Goal: Task Accomplishment & Management: Manage account settings

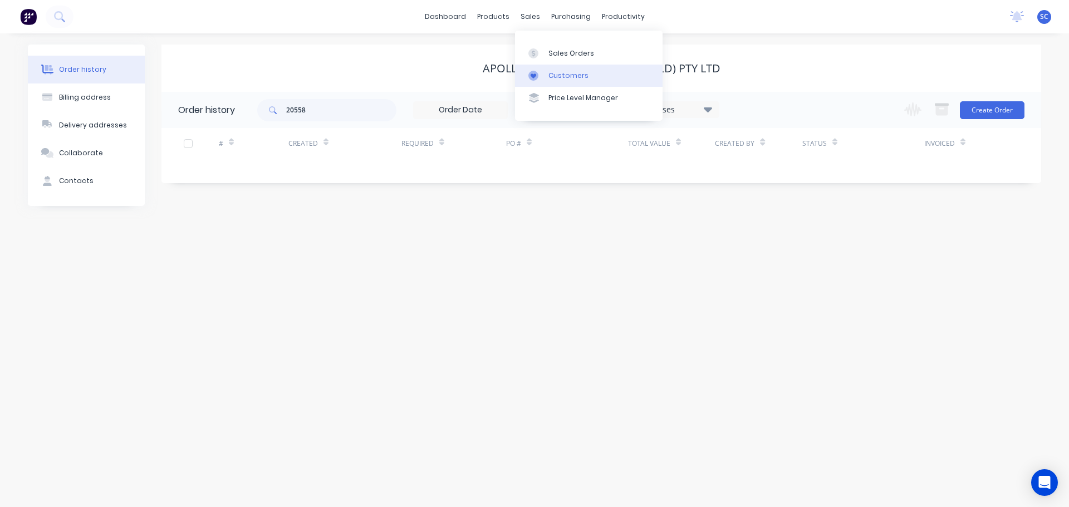
click at [562, 76] on div "Customers" at bounding box center [568, 76] width 40 height 10
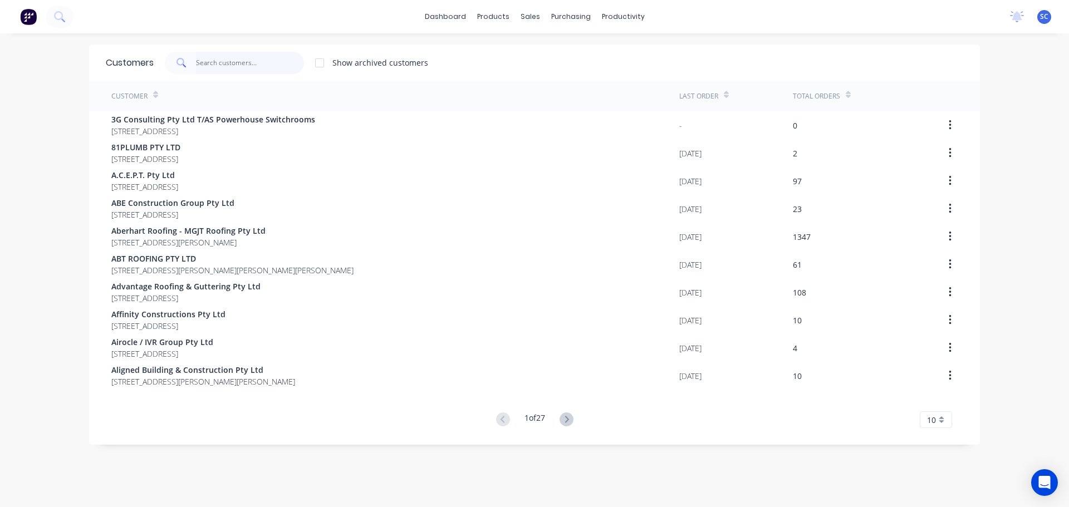
click at [214, 63] on input "text" at bounding box center [250, 63] width 109 height 22
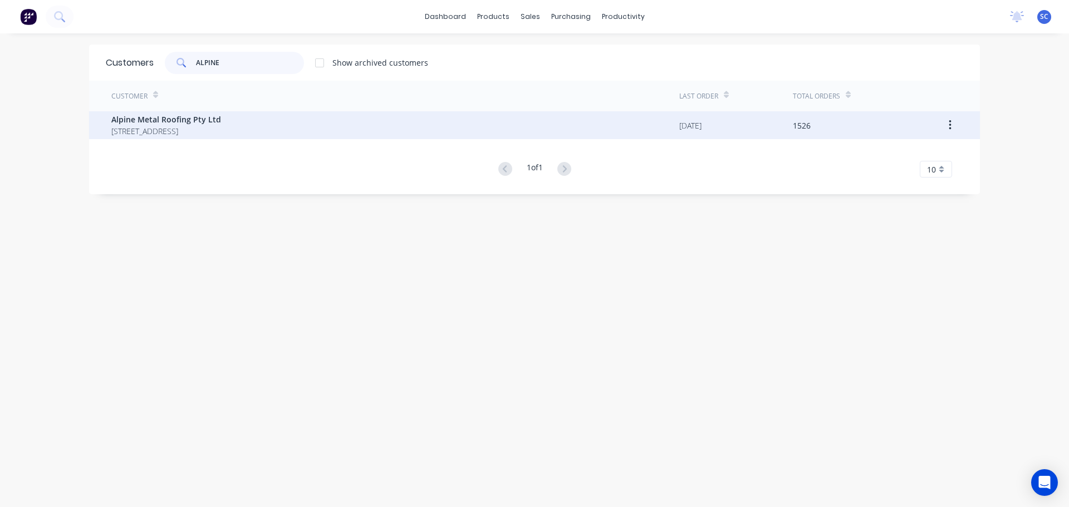
type input "ALPINE"
click at [142, 139] on div "Alpine Metal Roofing Pty Ltd [STREET_ADDRESS]" at bounding box center [395, 125] width 568 height 28
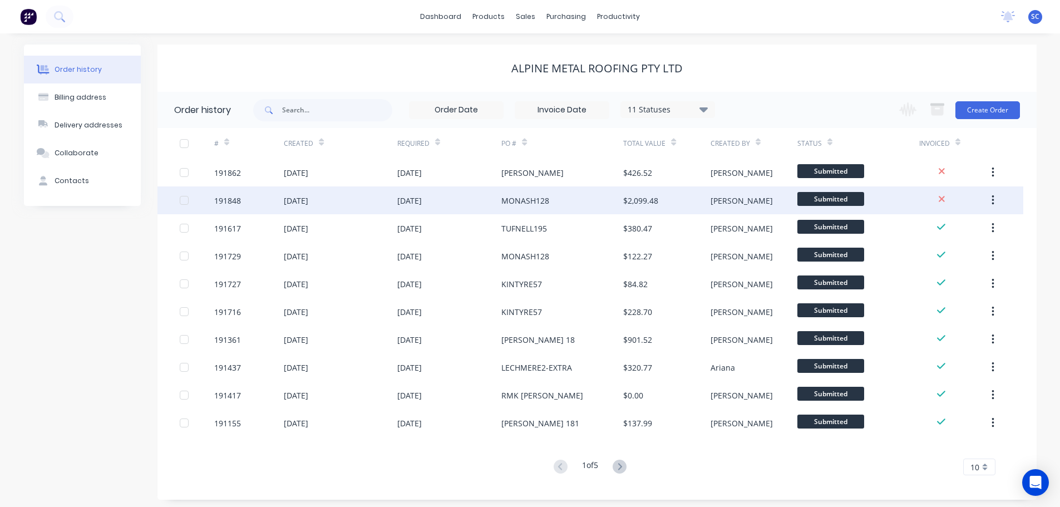
click at [308, 206] on div "[DATE]" at bounding box center [296, 201] width 24 height 12
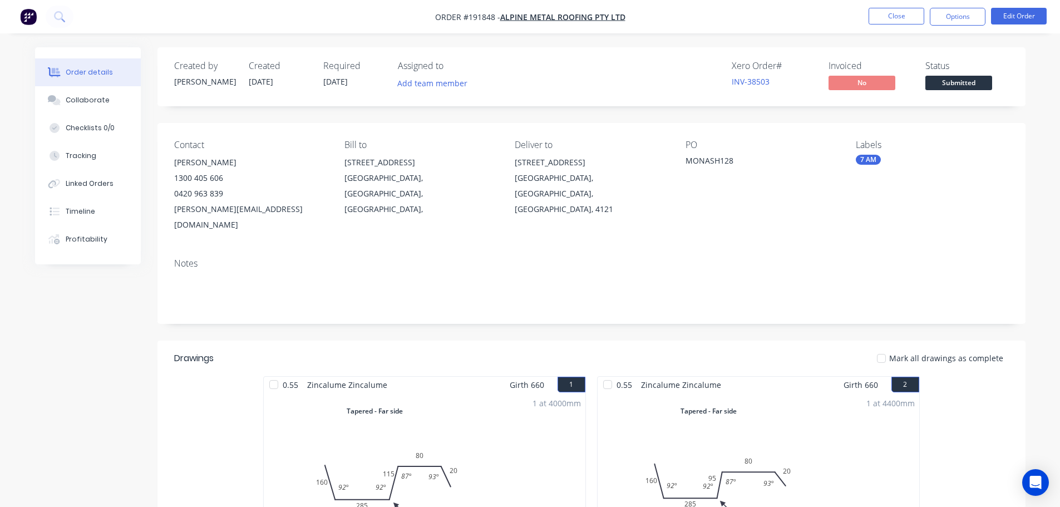
click at [874, 163] on div "7 AM" at bounding box center [868, 160] width 25 height 10
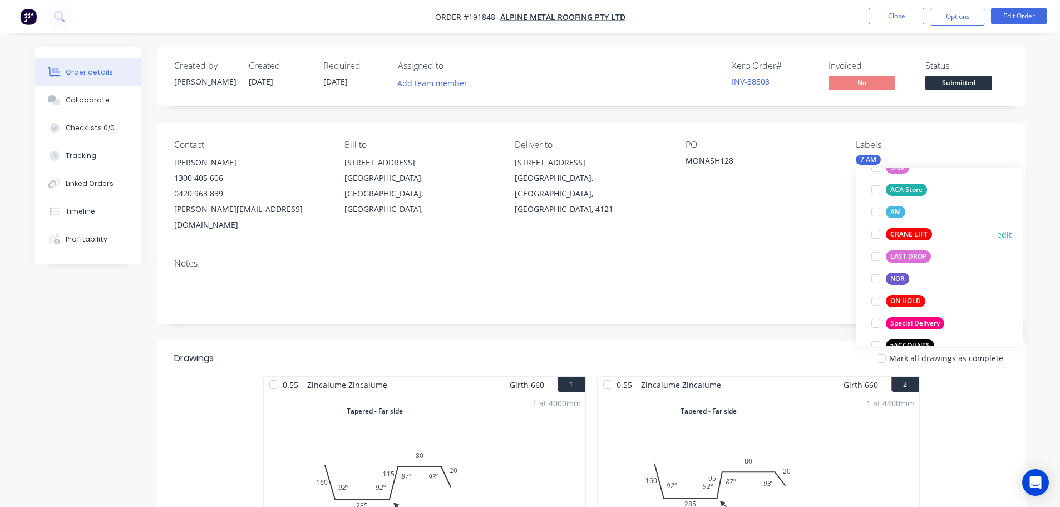
click at [875, 236] on div at bounding box center [876, 234] width 22 height 22
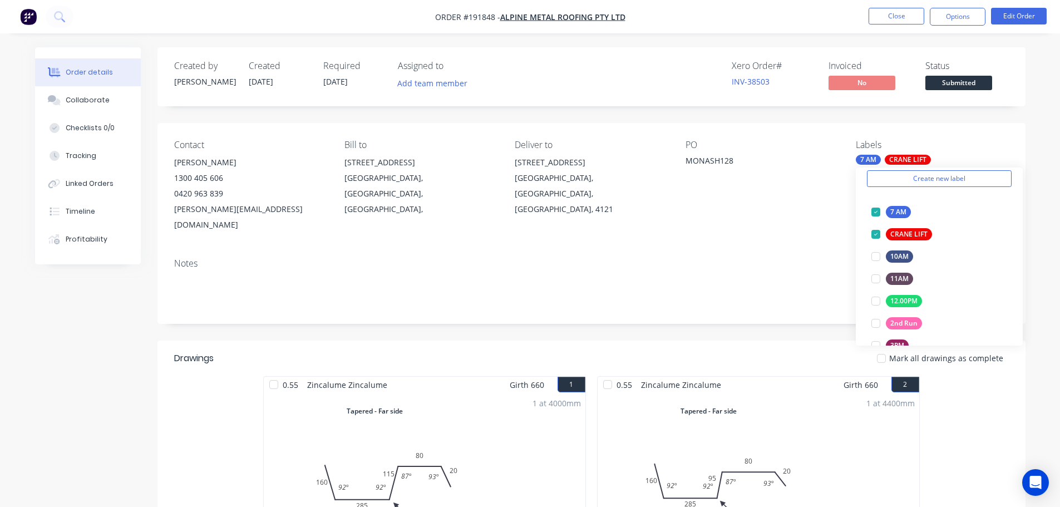
click at [724, 226] on div "Contact [PERSON_NAME] [PHONE_NUMBER] [PERSON_NAME][EMAIL_ADDRESS][DOMAIN_NAME] …" at bounding box center [592, 186] width 868 height 126
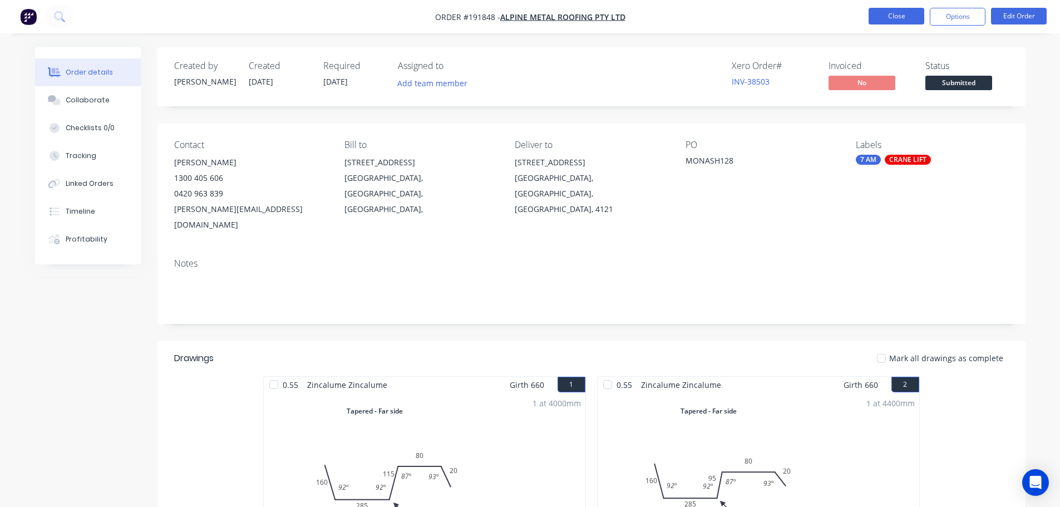
click at [902, 14] on button "Close" at bounding box center [897, 16] width 56 height 17
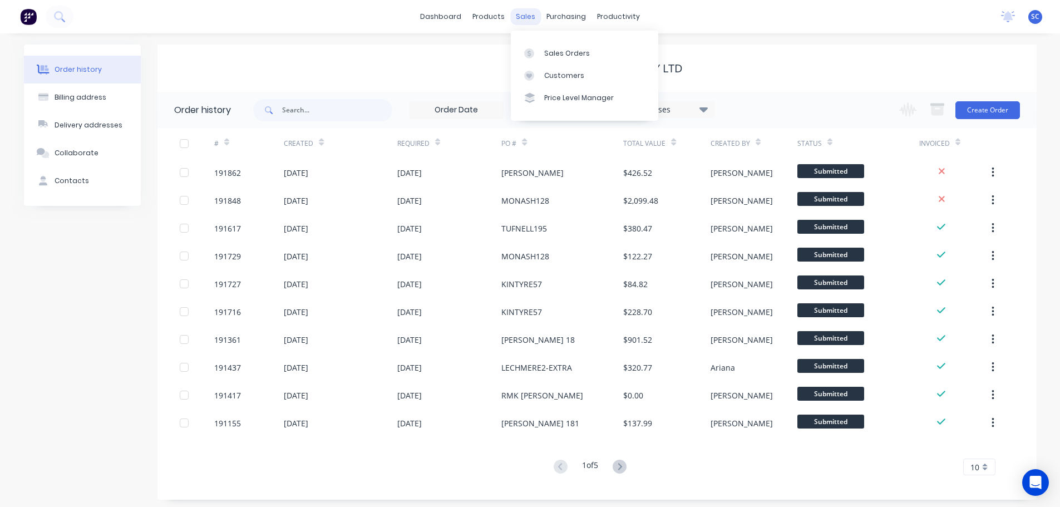
click at [526, 17] on div "sales" at bounding box center [525, 16] width 31 height 17
click at [559, 81] on link "Customers" at bounding box center [584, 76] width 147 height 22
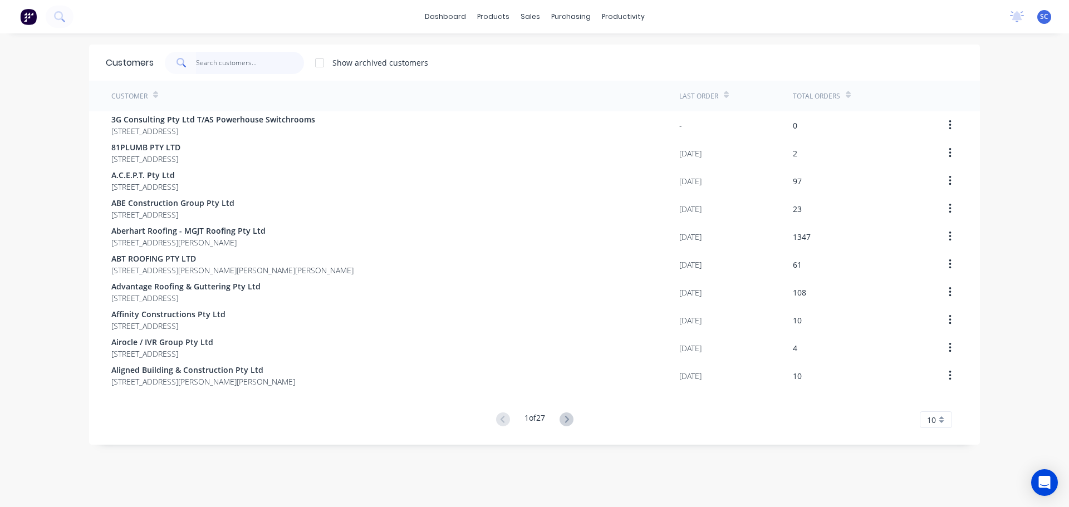
click at [209, 63] on input "text" at bounding box center [250, 63] width 109 height 22
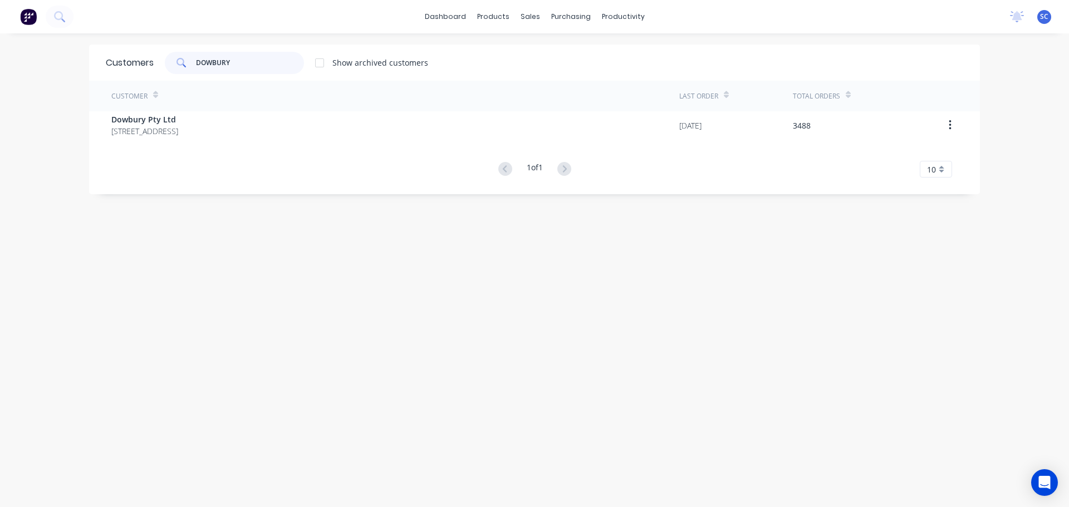
drag, startPoint x: 240, startPoint y: 61, endPoint x: 178, endPoint y: 57, distance: 61.9
click at [169, 61] on div "DOWBURY" at bounding box center [234, 63] width 139 height 22
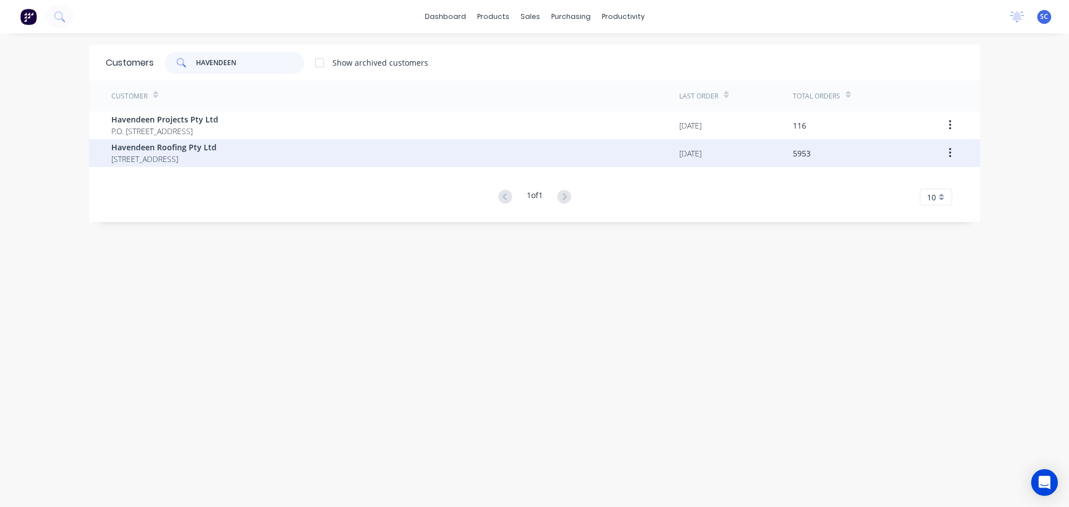
type input "HAVENDEEN"
click at [188, 155] on span "[STREET_ADDRESS]" at bounding box center [163, 159] width 105 height 12
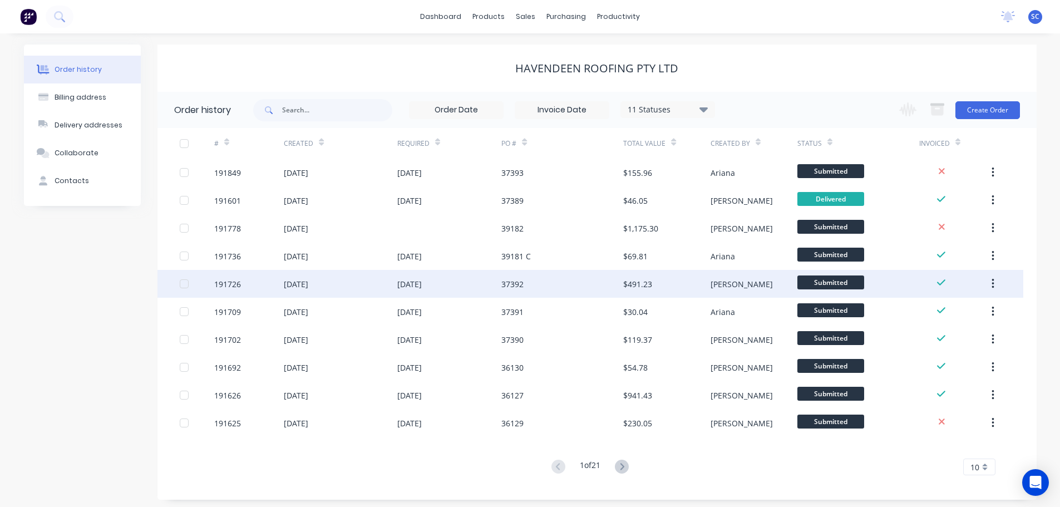
click at [411, 288] on div "[DATE]" at bounding box center [409, 284] width 24 height 12
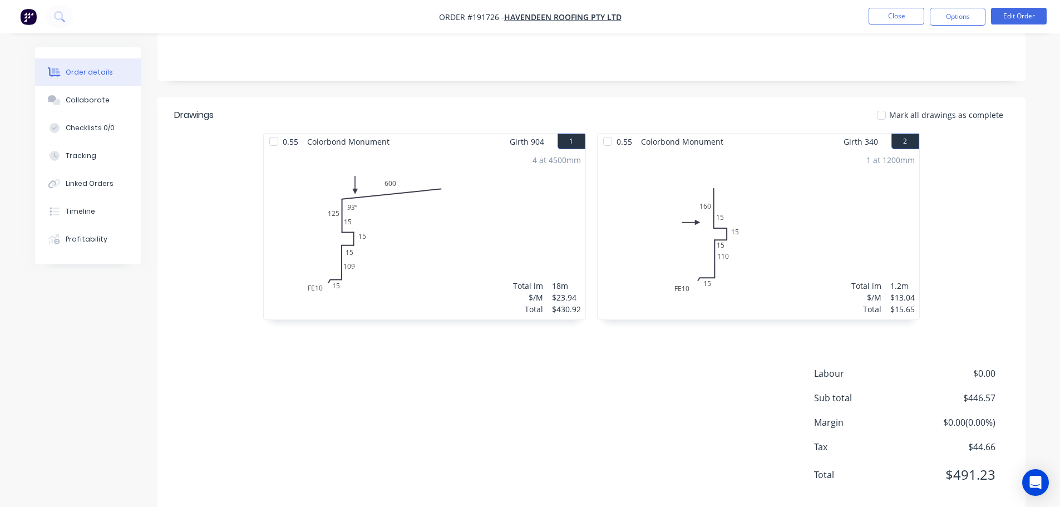
scroll to position [234, 0]
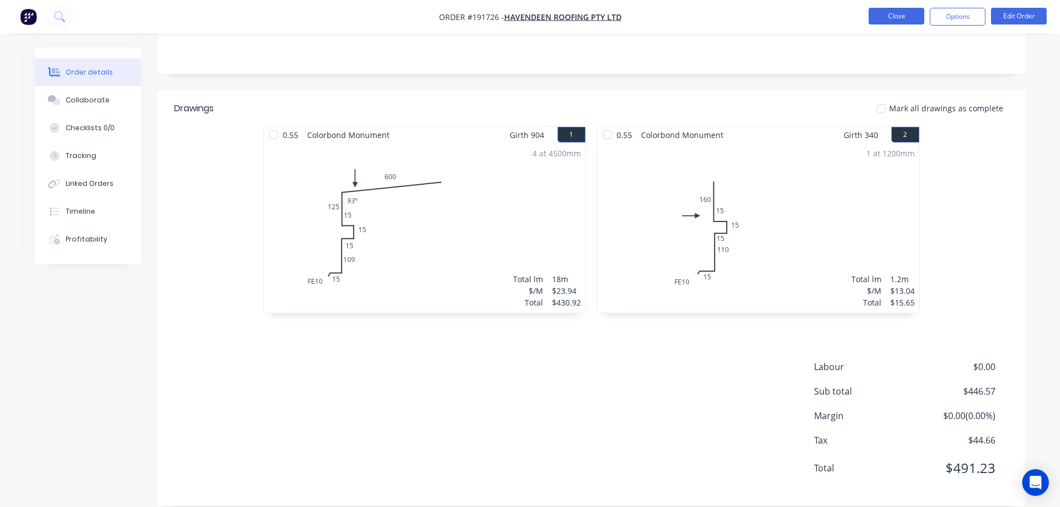
click at [889, 14] on button "Close" at bounding box center [897, 16] width 56 height 17
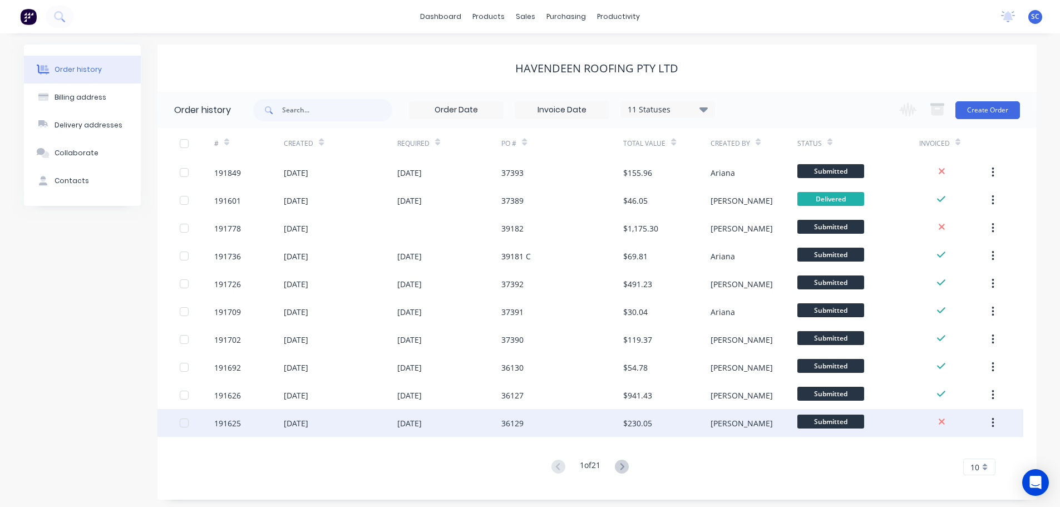
click at [447, 425] on div "[DATE]" at bounding box center [449, 423] width 105 height 28
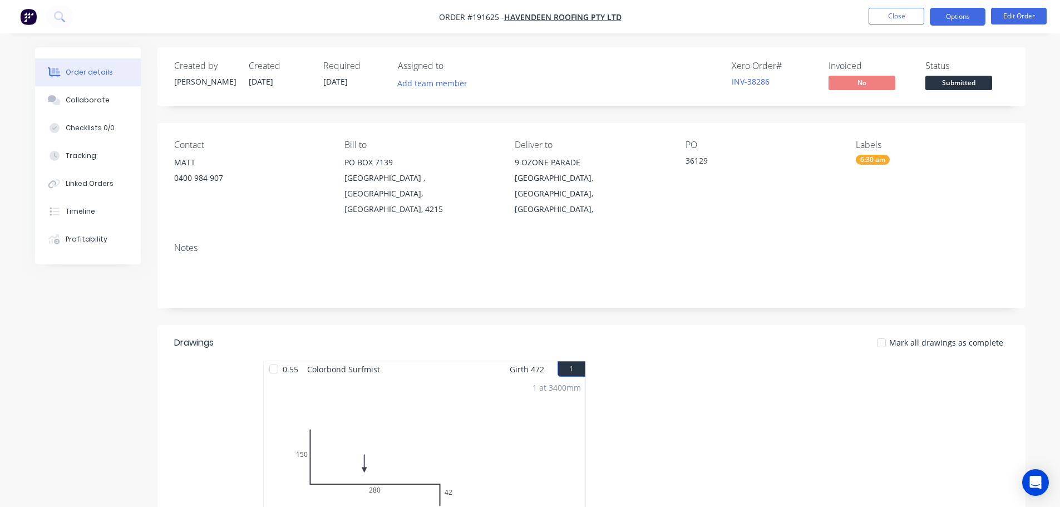
click at [963, 11] on button "Options" at bounding box center [958, 17] width 56 height 18
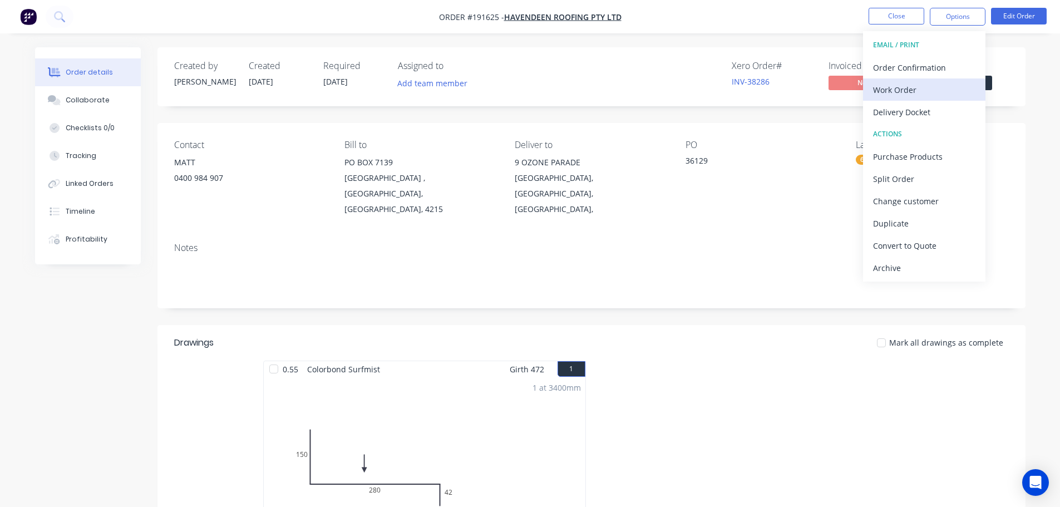
click at [922, 83] on div "Work Order" at bounding box center [924, 90] width 102 height 16
click at [896, 133] on div "Custom" at bounding box center [924, 134] width 102 height 16
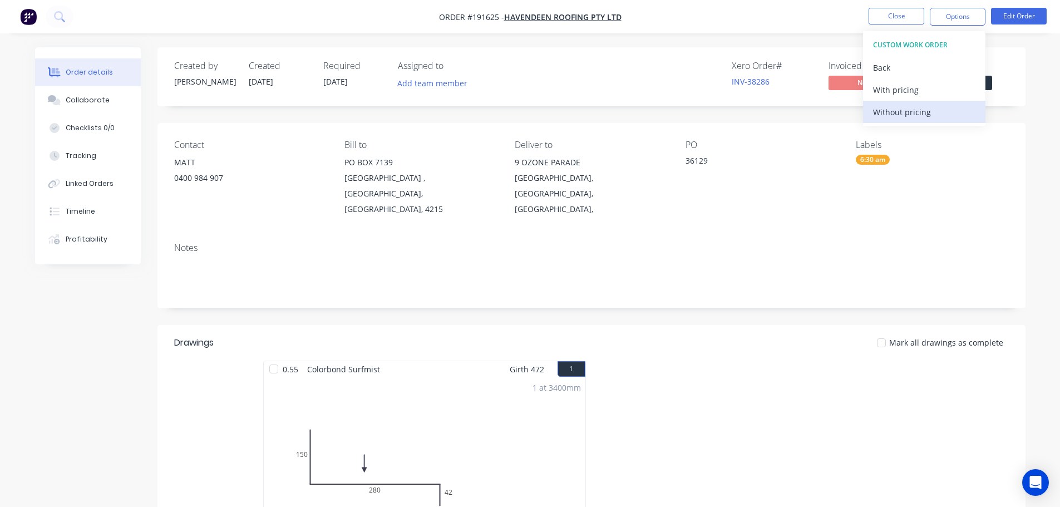
click at [909, 114] on div "Without pricing" at bounding box center [924, 112] width 102 height 16
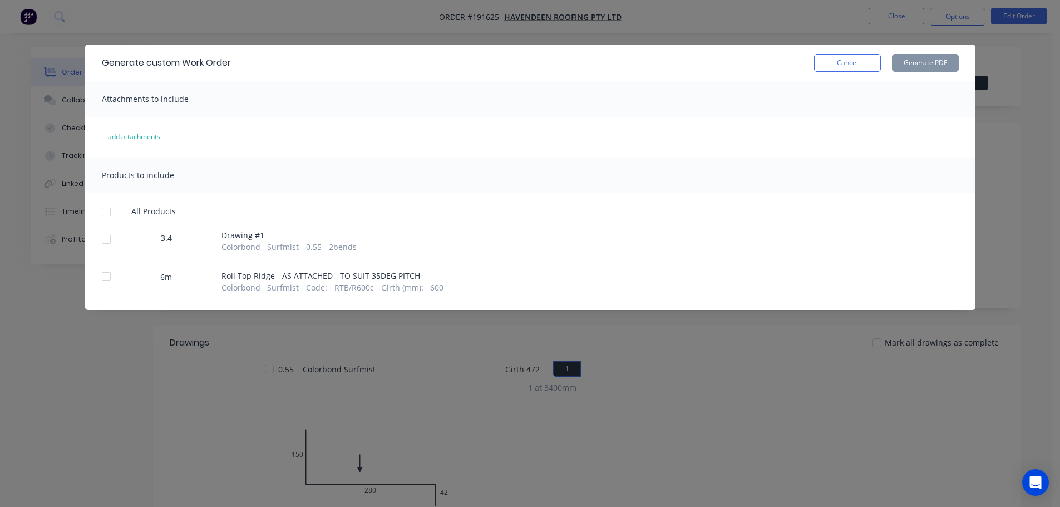
click at [104, 277] on div at bounding box center [106, 276] width 22 height 22
click at [923, 64] on button "Generate PDF" at bounding box center [925, 63] width 67 height 18
click at [862, 65] on button "Cancel" at bounding box center [847, 63] width 67 height 18
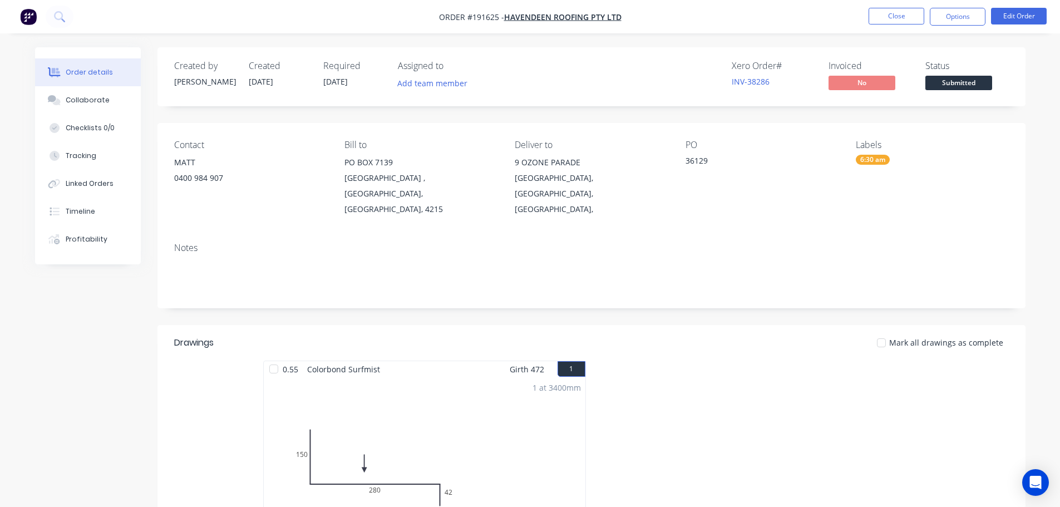
drag, startPoint x: 382, startPoint y: 17, endPoint x: 400, endPoint y: 17, distance: 17.8
click at [384, 17] on nav "Order #191625 - Havendeen Roofing Pty Ltd Close Options Edit Order" at bounding box center [530, 16] width 1060 height 33
click at [902, 16] on button "Close" at bounding box center [897, 16] width 56 height 17
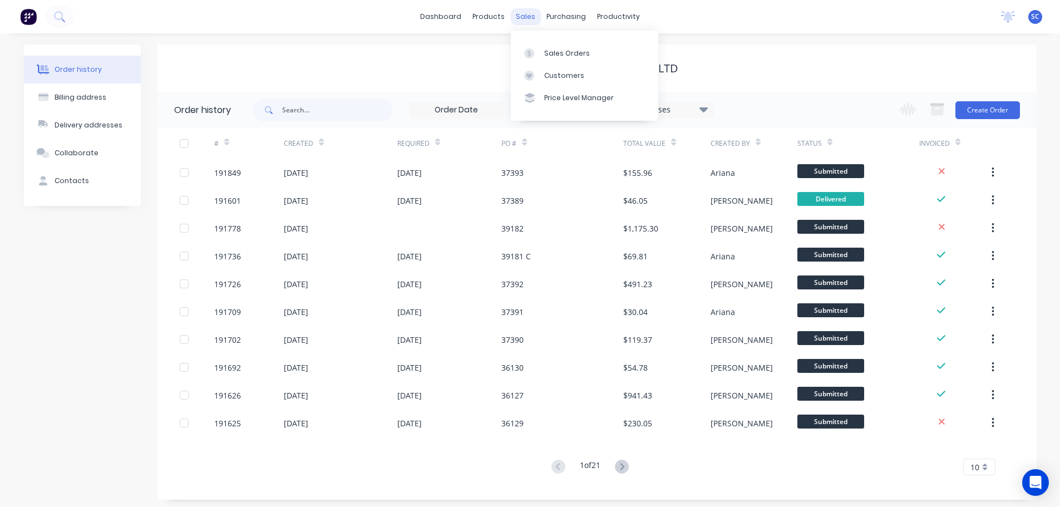
click at [530, 14] on div "sales" at bounding box center [525, 16] width 31 height 17
click at [565, 76] on div "Customers" at bounding box center [564, 76] width 40 height 10
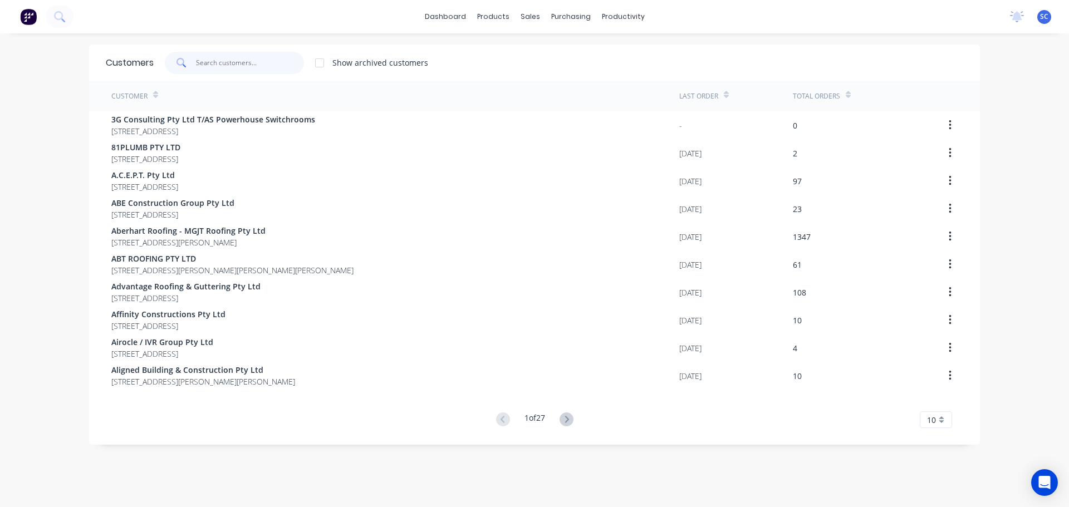
click at [240, 63] on input "text" at bounding box center [250, 63] width 109 height 22
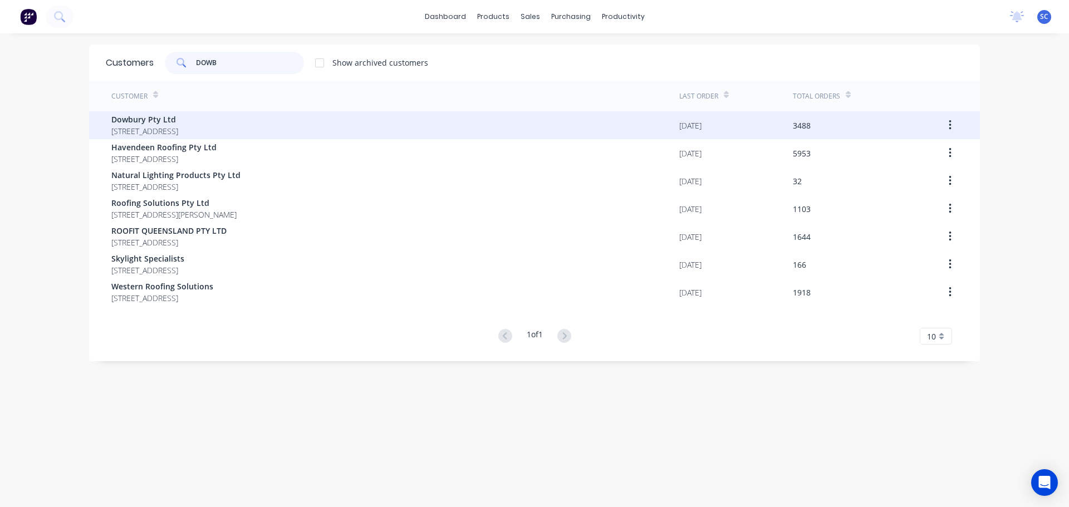
type input "DOWB"
click at [175, 127] on span "[STREET_ADDRESS]" at bounding box center [144, 131] width 67 height 12
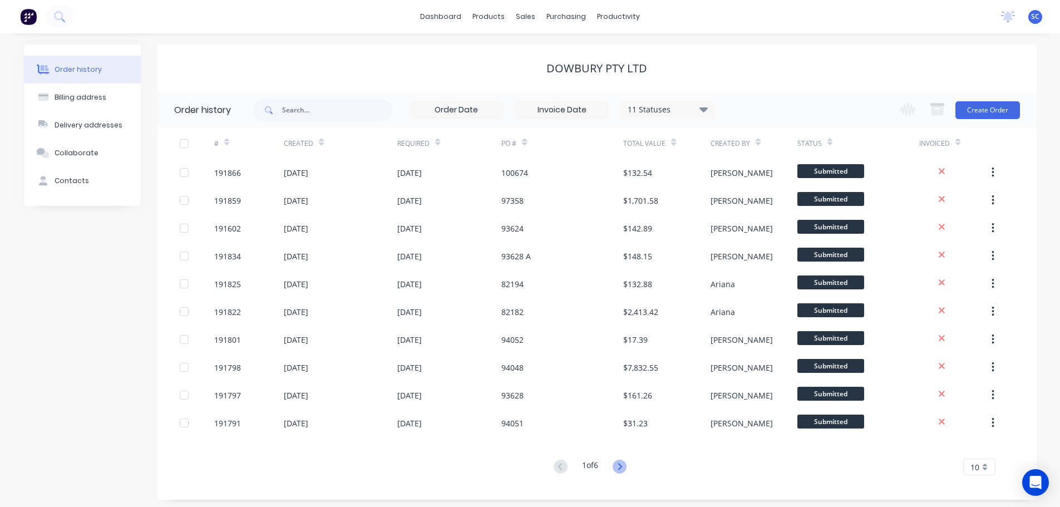
click at [624, 466] on icon at bounding box center [620, 467] width 14 height 14
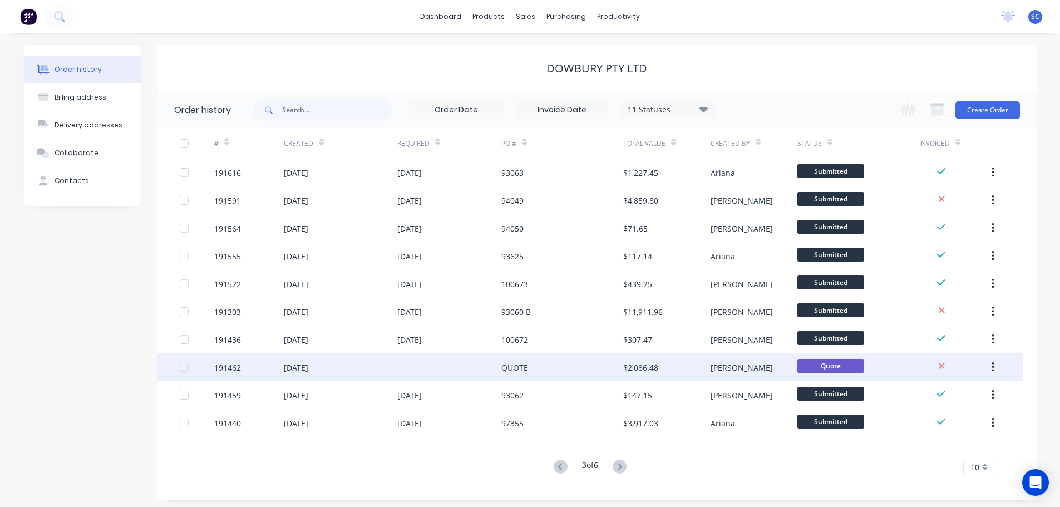
click at [517, 373] on div "QUOTE" at bounding box center [562, 367] width 122 height 28
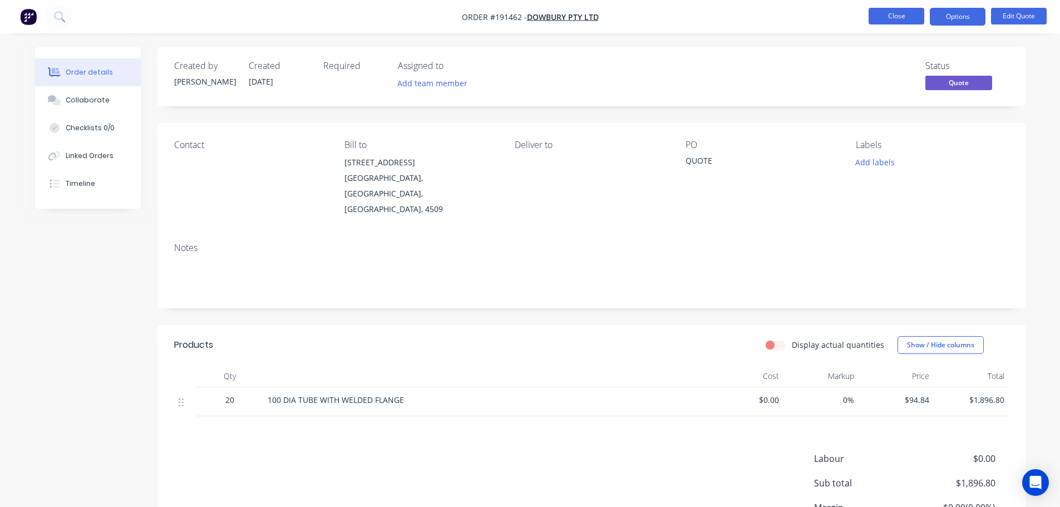
click at [892, 13] on button "Close" at bounding box center [897, 16] width 56 height 17
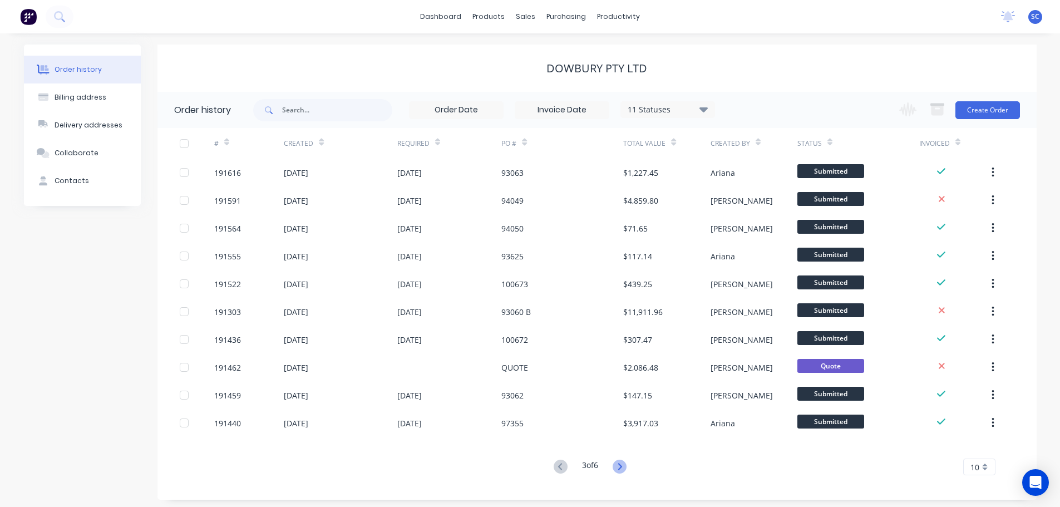
click at [616, 464] on icon at bounding box center [620, 467] width 14 height 14
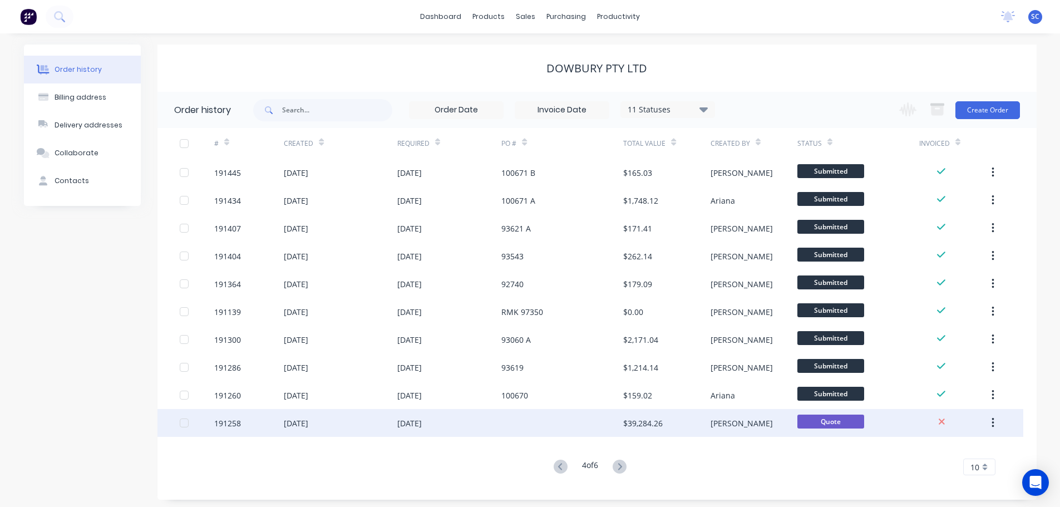
click at [417, 422] on div "[DATE]" at bounding box center [409, 423] width 24 height 12
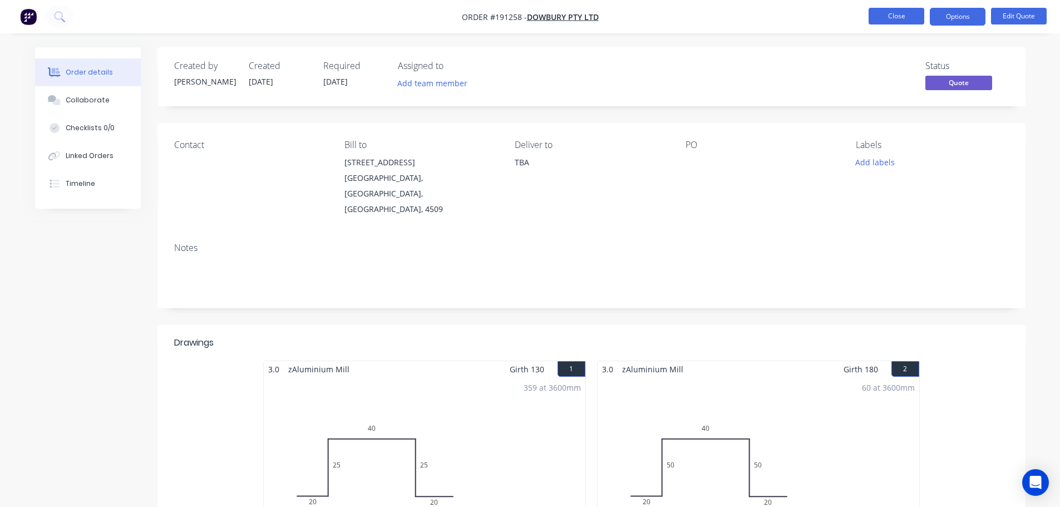
click at [900, 14] on button "Close" at bounding box center [897, 16] width 56 height 17
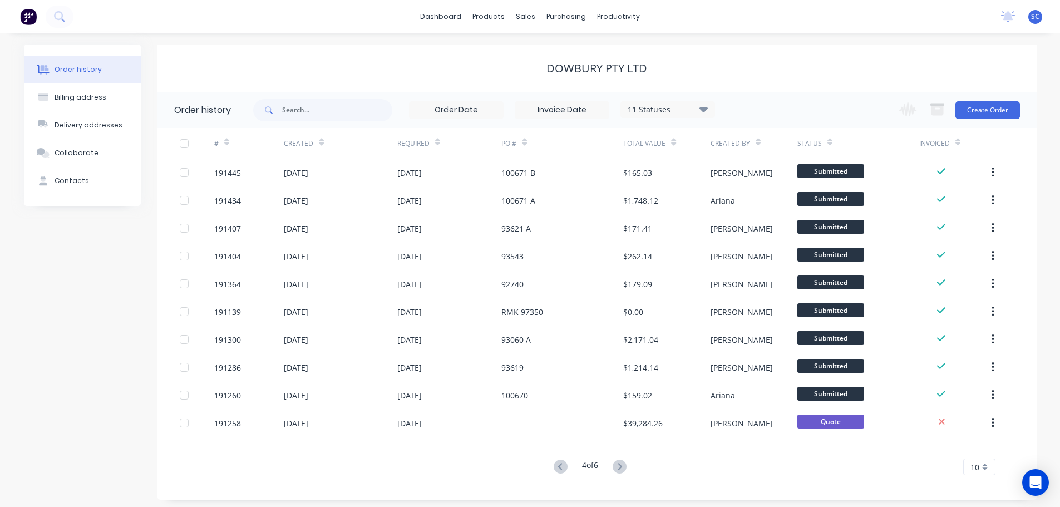
click at [614, 467] on button at bounding box center [619, 467] width 21 height 16
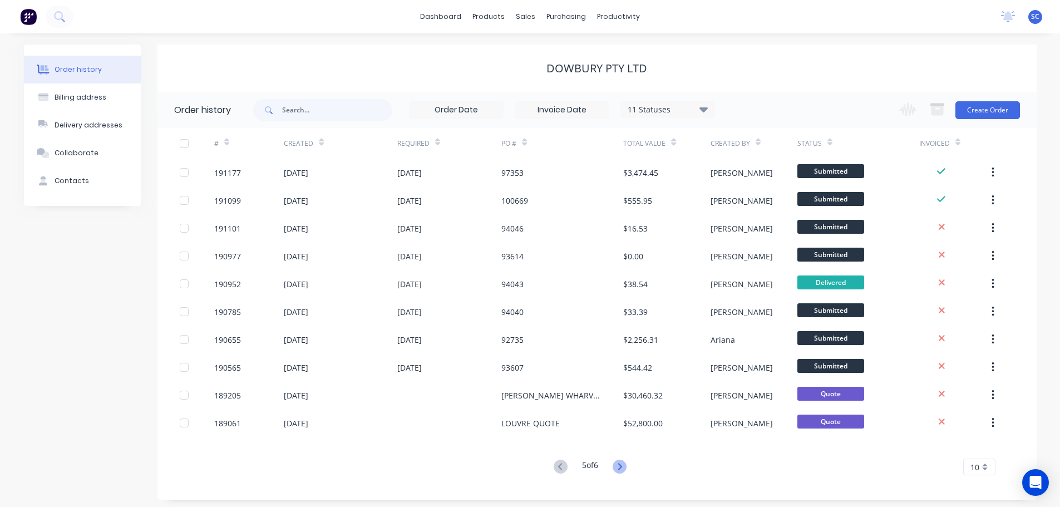
click at [625, 466] on icon at bounding box center [620, 467] width 14 height 14
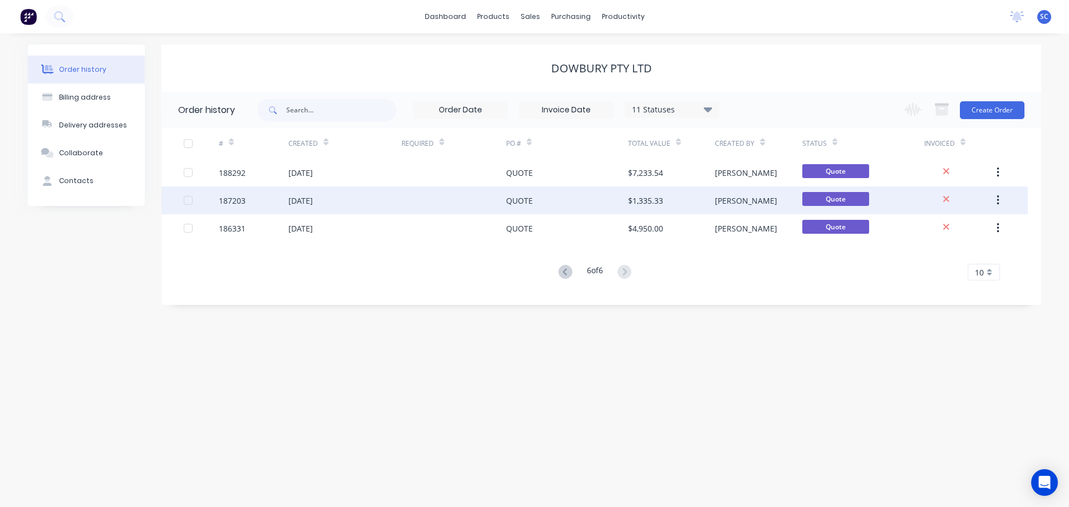
click at [313, 200] on div "[DATE]" at bounding box center [300, 201] width 24 height 12
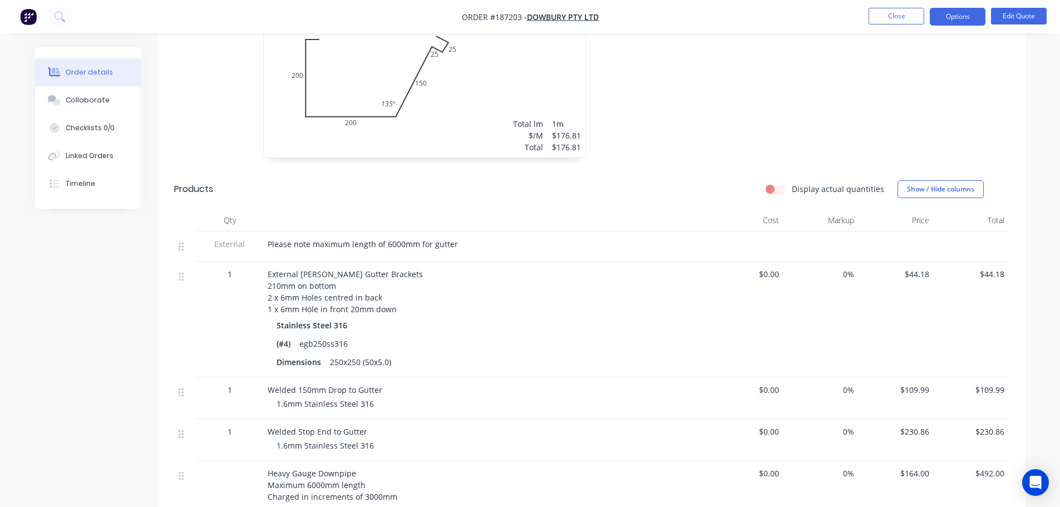
scroll to position [111, 0]
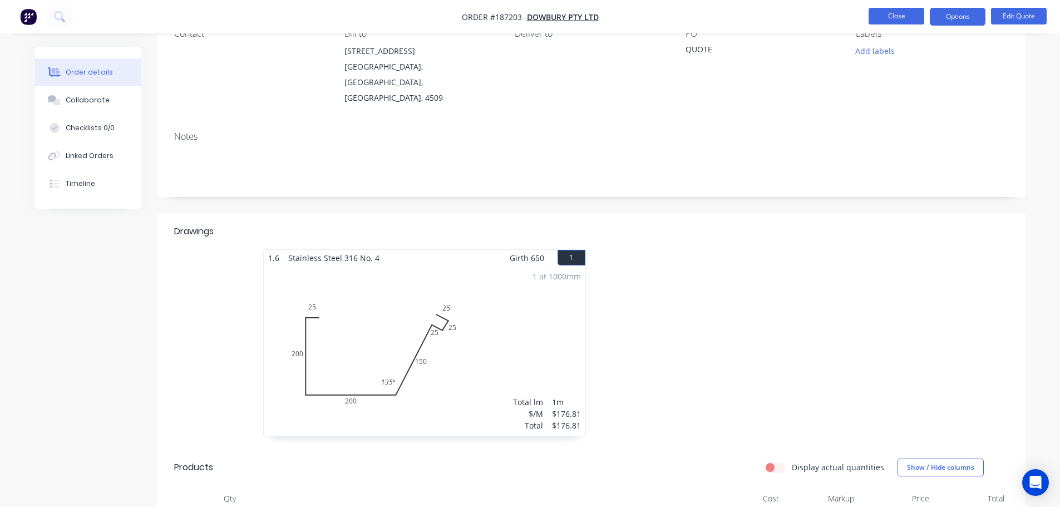
click at [899, 11] on button "Close" at bounding box center [897, 16] width 56 height 17
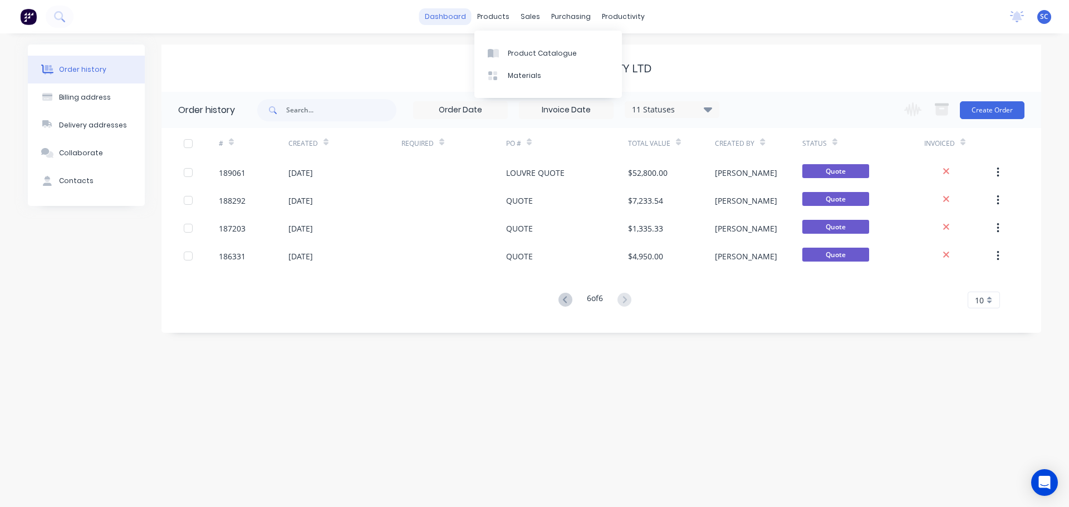
click at [453, 20] on link "dashboard" at bounding box center [445, 16] width 52 height 17
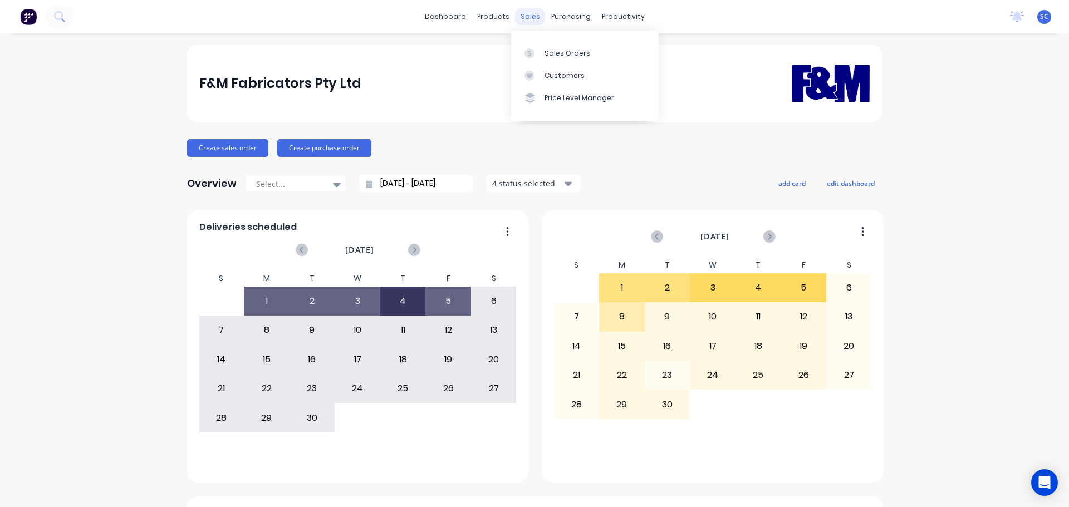
click at [521, 14] on div "sales" at bounding box center [530, 16] width 31 height 17
click at [524, 16] on div "sales" at bounding box center [530, 16] width 31 height 17
click at [563, 53] on div "Sales Orders" at bounding box center [567, 53] width 46 height 10
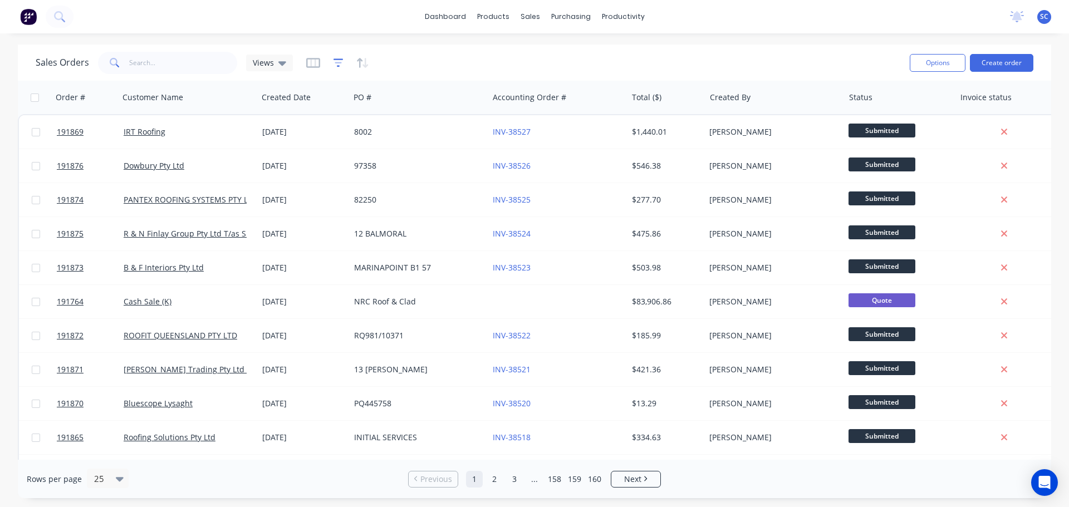
click at [340, 61] on icon "button" at bounding box center [338, 62] width 10 height 11
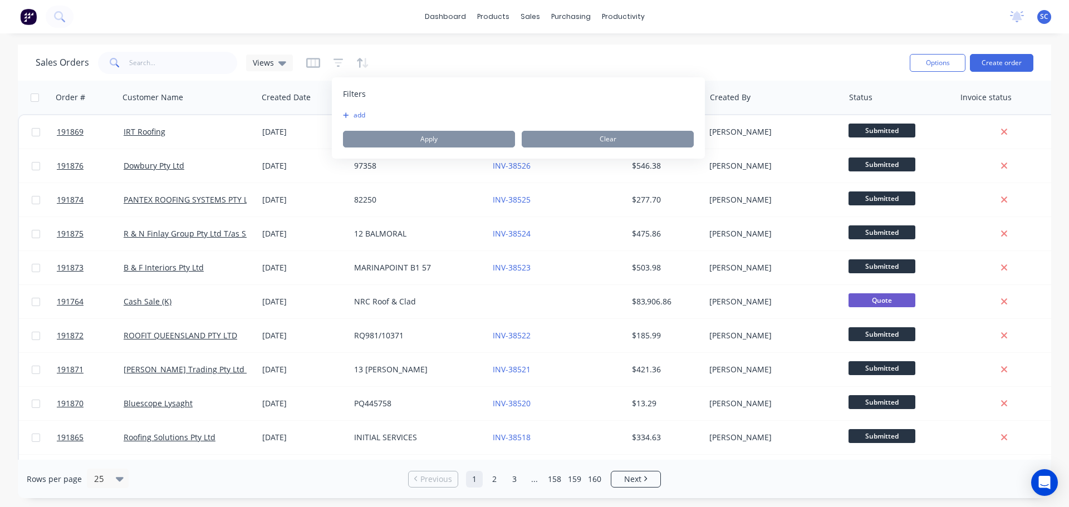
drag, startPoint x: 362, startPoint y: 116, endPoint x: 376, endPoint y: 132, distance: 20.5
click at [364, 117] on button "add" at bounding box center [357, 115] width 28 height 9
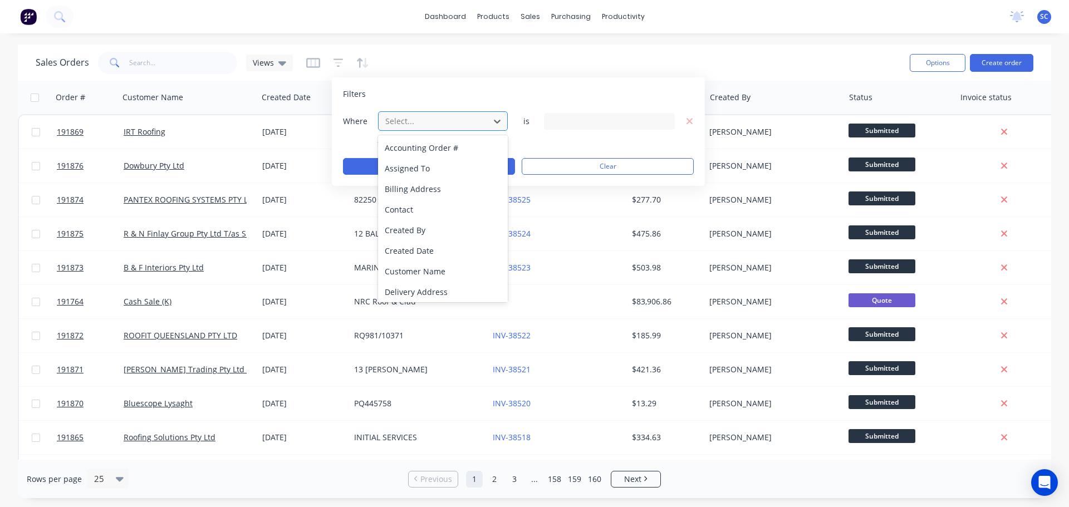
click at [404, 115] on div at bounding box center [434, 121] width 100 height 14
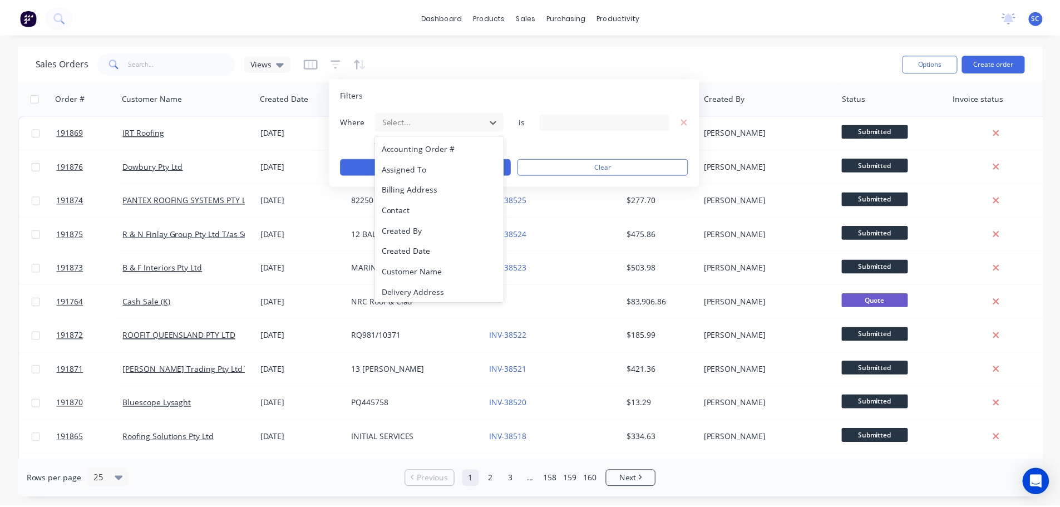
scroll to position [270, 0]
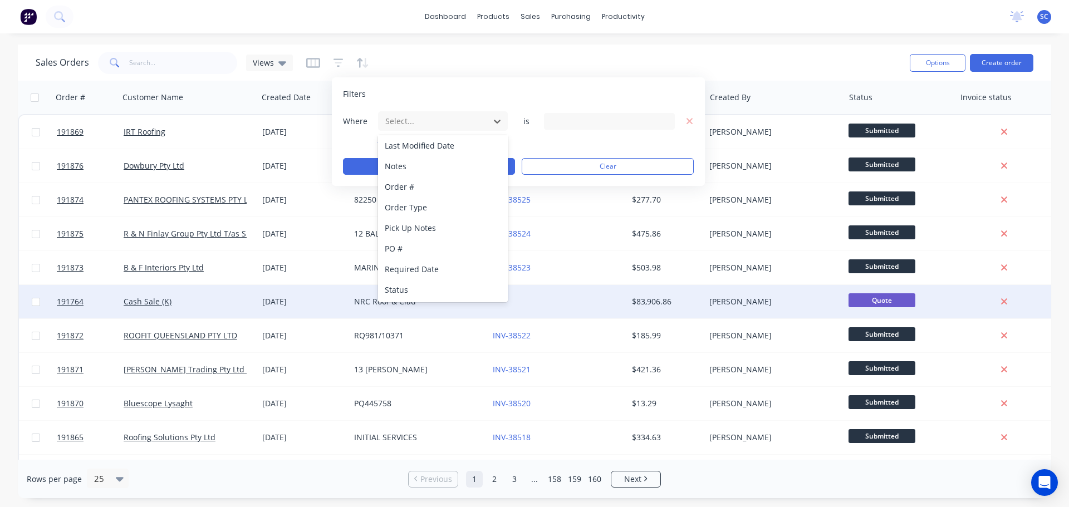
click at [417, 289] on div "Status" at bounding box center [443, 289] width 130 height 21
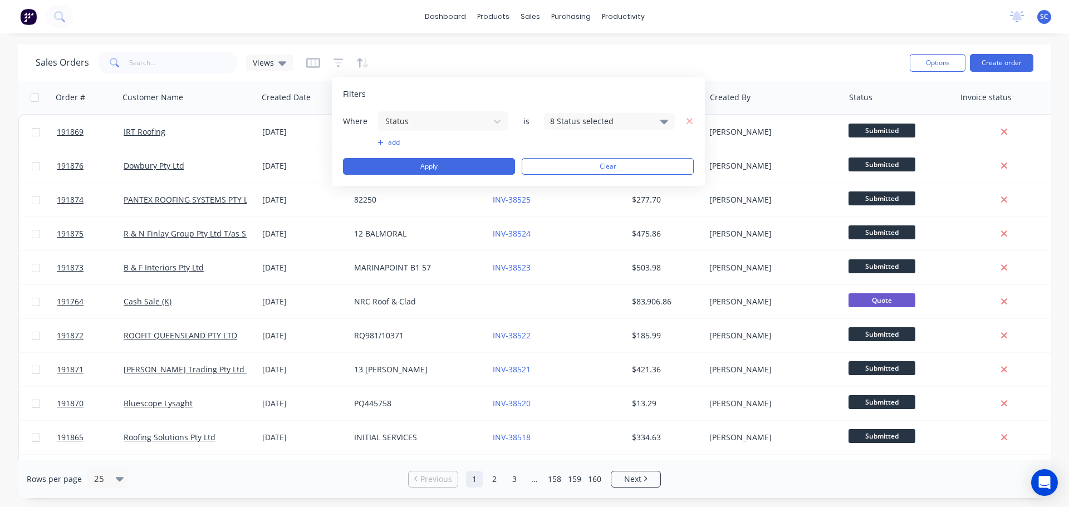
click at [582, 120] on div "8 Status selected" at bounding box center [600, 121] width 101 height 12
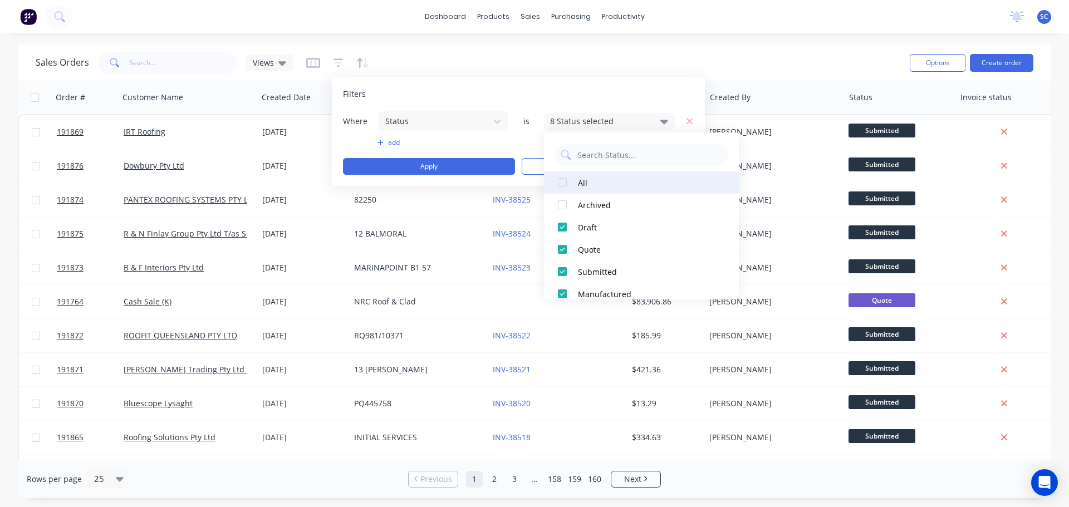
click at [563, 179] on div at bounding box center [562, 182] width 22 height 22
click at [563, 182] on div at bounding box center [562, 182] width 22 height 22
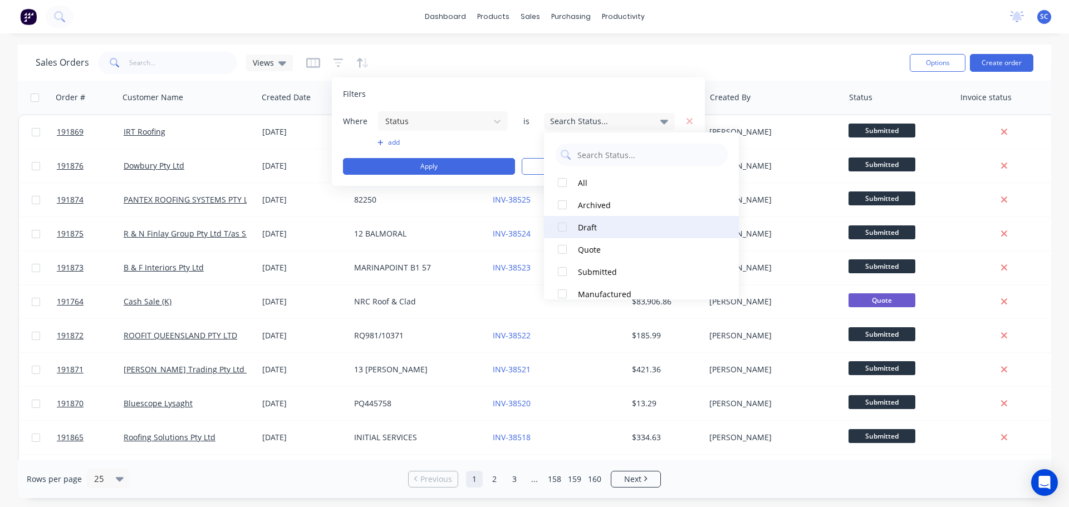
click at [571, 234] on div at bounding box center [562, 227] width 22 height 22
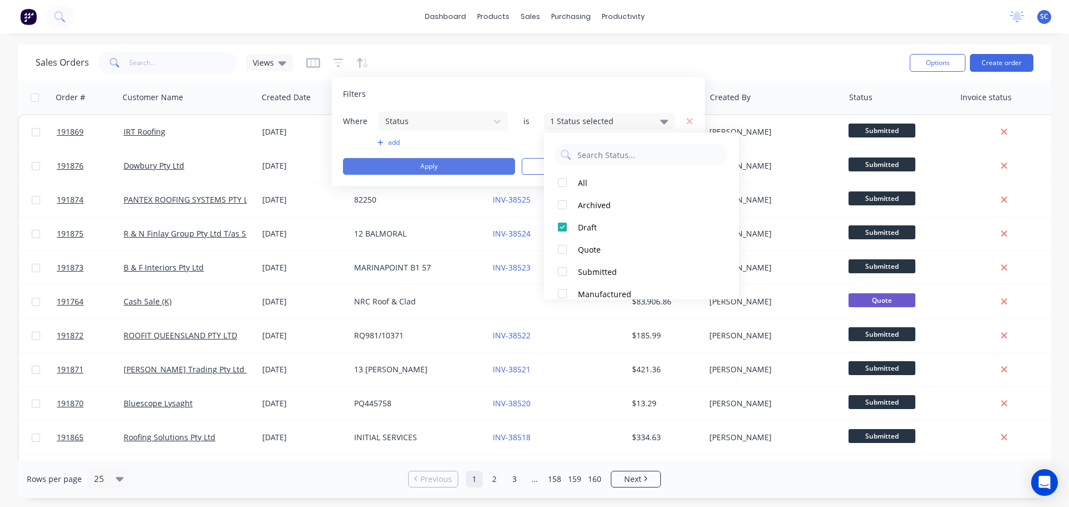
click at [445, 159] on button "Apply" at bounding box center [429, 166] width 172 height 17
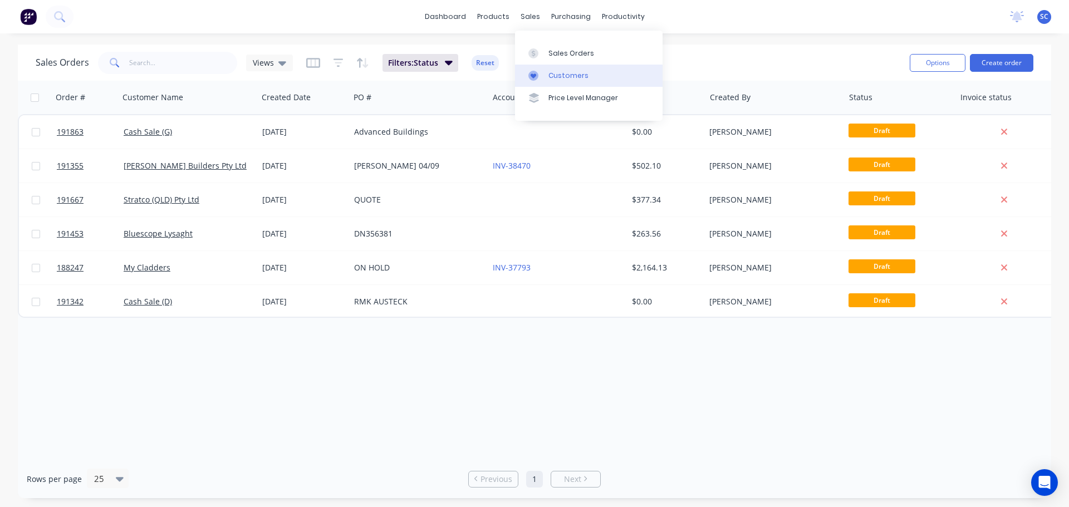
click at [564, 78] on div "Customers" at bounding box center [568, 76] width 40 height 10
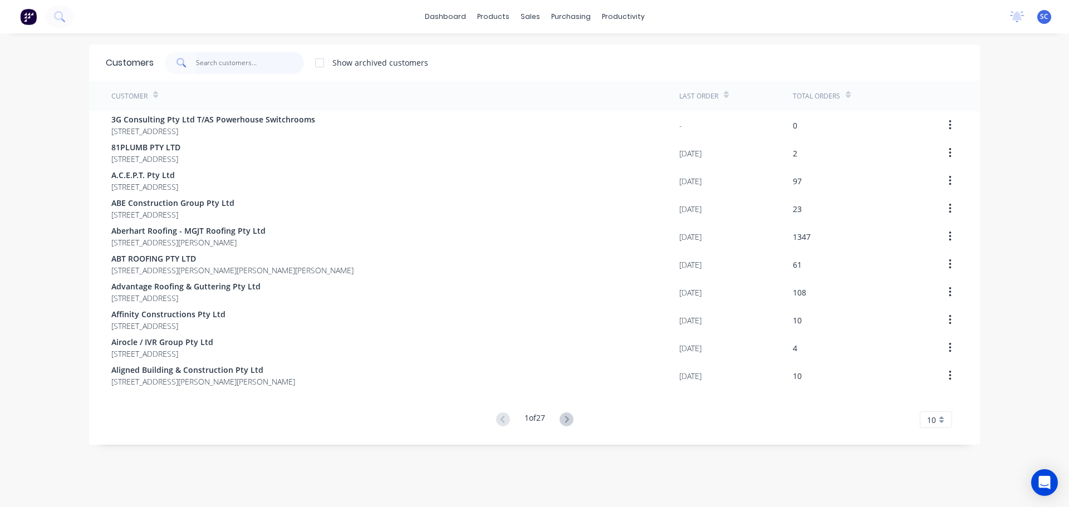
click at [210, 54] on input "text" at bounding box center [250, 63] width 109 height 22
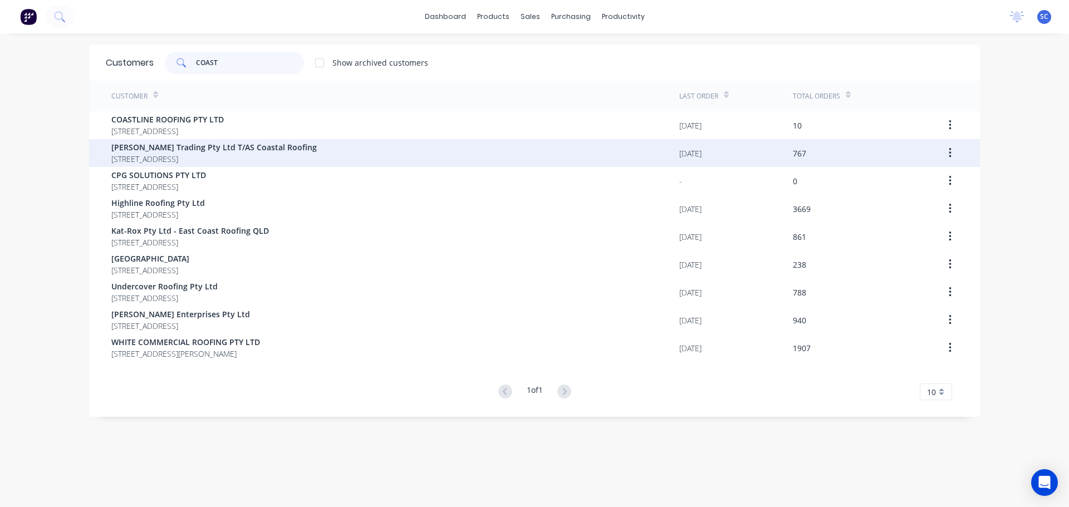
type input "COAST"
click at [148, 149] on span "[PERSON_NAME] Trading Pty Ltd T/AS Coastal Roofing" at bounding box center [213, 147] width 205 height 12
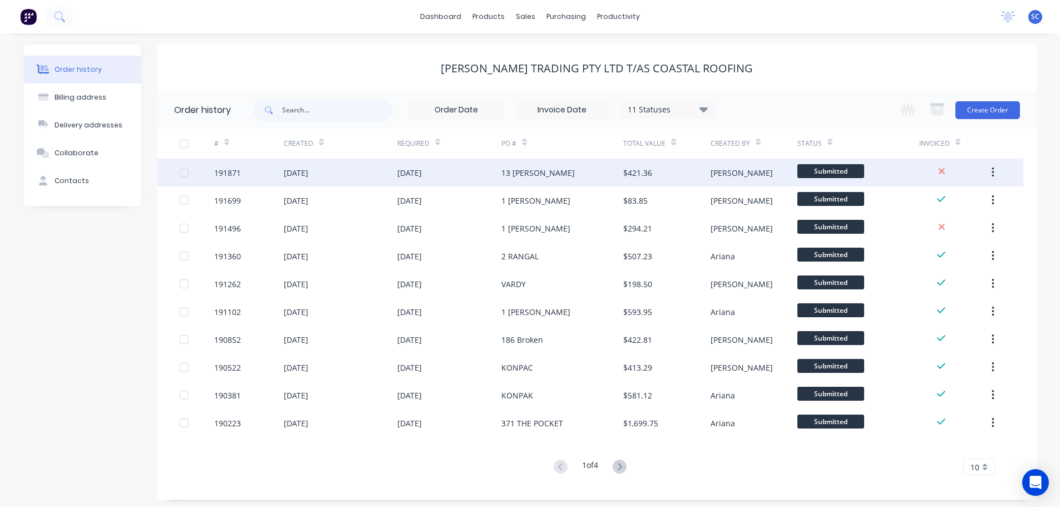
click at [356, 170] on div "[DATE]" at bounding box center [340, 173] width 113 height 28
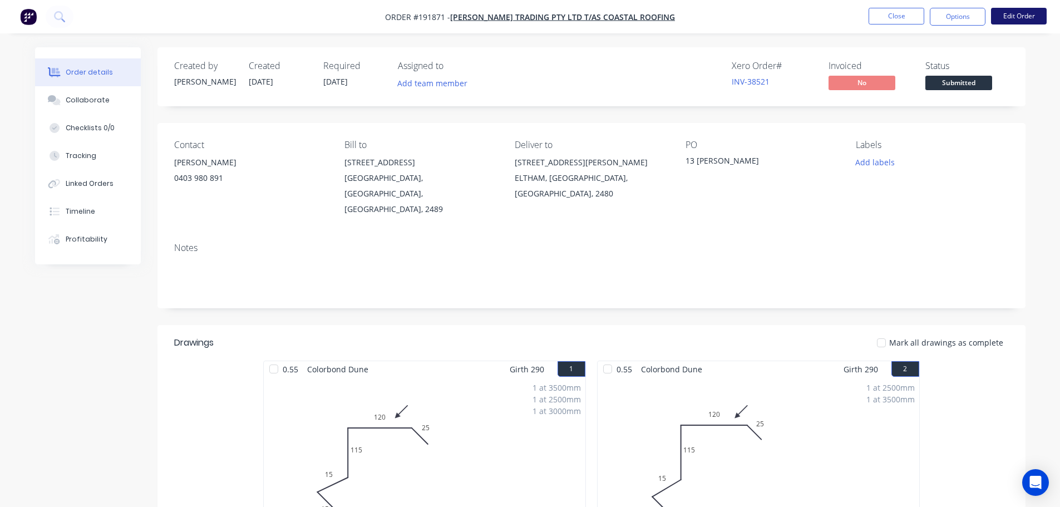
click at [1025, 12] on button "Edit Order" at bounding box center [1019, 16] width 56 height 17
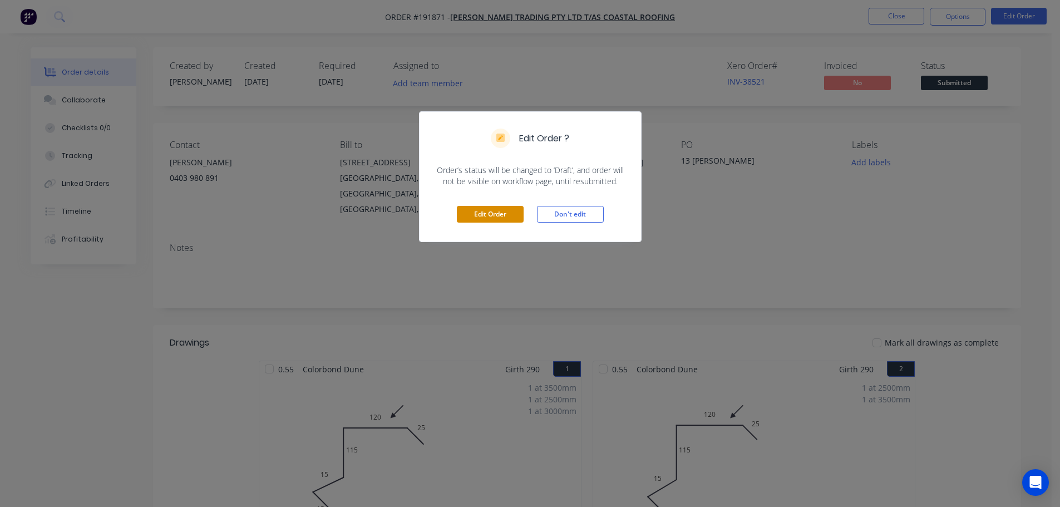
click at [498, 213] on button "Edit Order" at bounding box center [490, 214] width 67 height 17
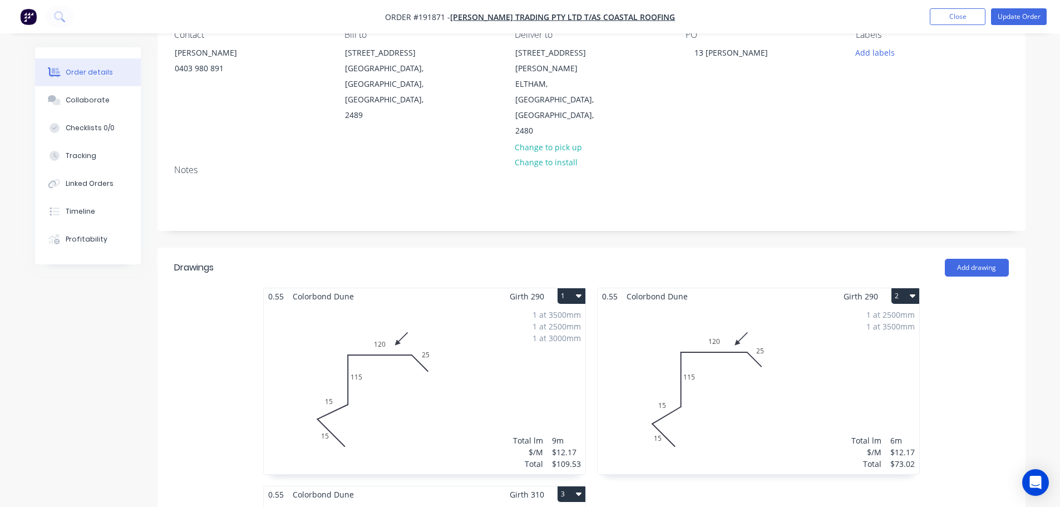
scroll to position [111, 0]
click at [724, 349] on div "1 at 2500mm 1 at 3500mm Total lm $/M Total 6m $12.17 $73.02" at bounding box center [759, 389] width 322 height 170
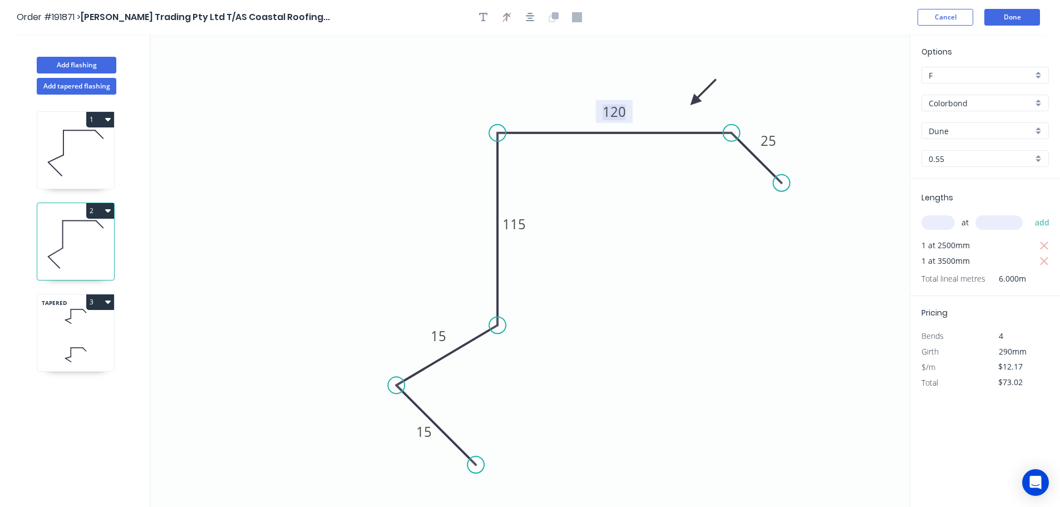
click at [614, 114] on tspan "120" at bounding box center [614, 111] width 23 height 18
click at [1005, 13] on button "Done" at bounding box center [1013, 17] width 56 height 17
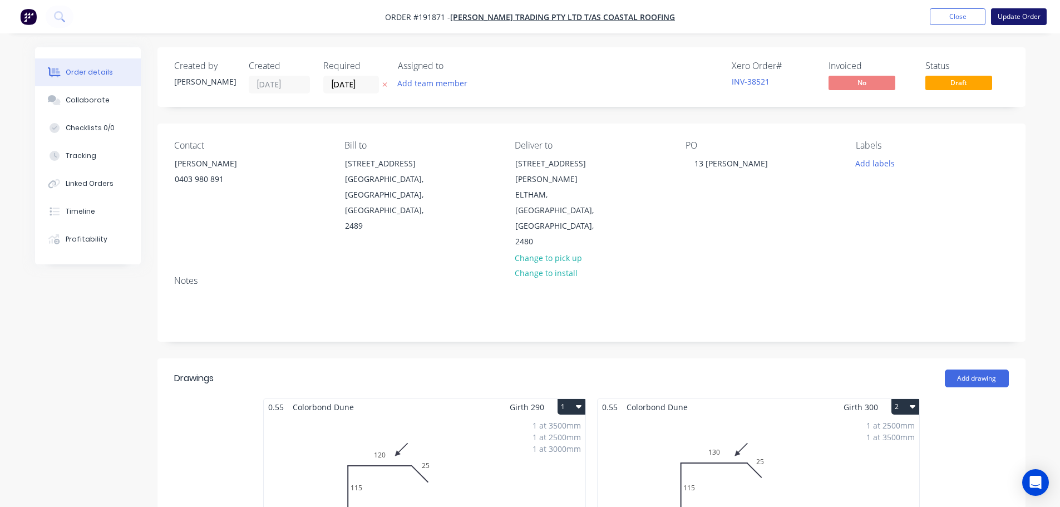
click at [1020, 14] on button "Update Order" at bounding box center [1019, 16] width 56 height 17
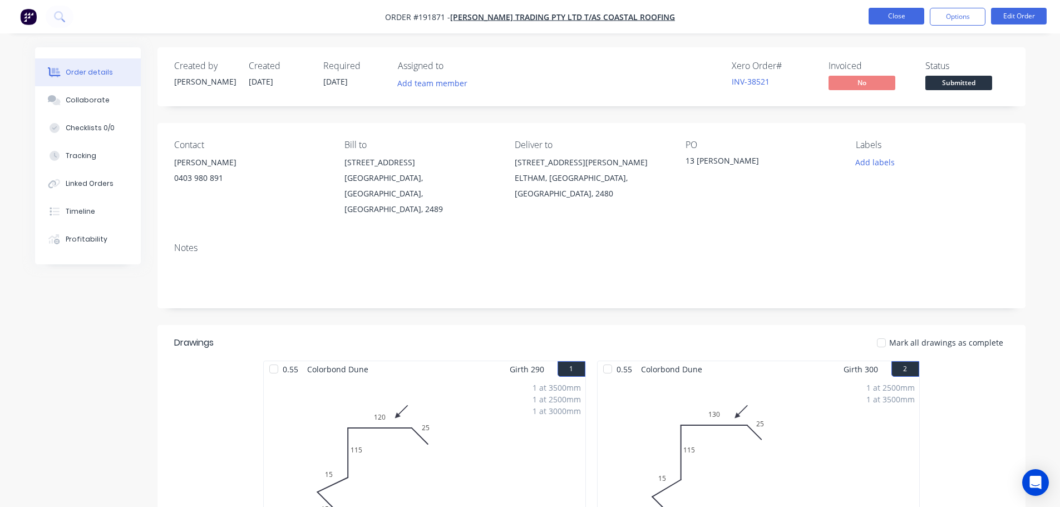
click at [896, 14] on button "Close" at bounding box center [897, 16] width 56 height 17
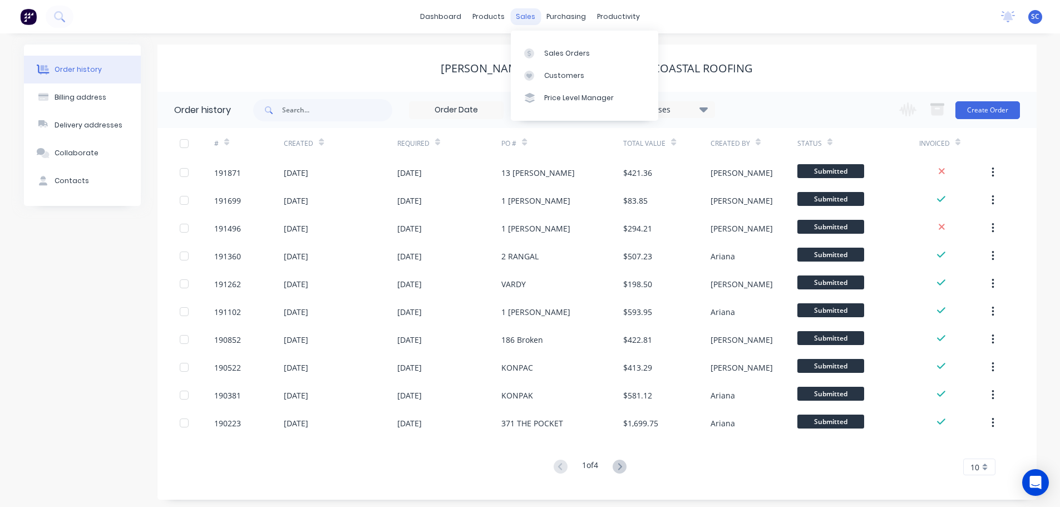
click at [535, 14] on div "sales" at bounding box center [525, 16] width 31 height 17
click at [566, 75] on div "Customers" at bounding box center [564, 76] width 40 height 10
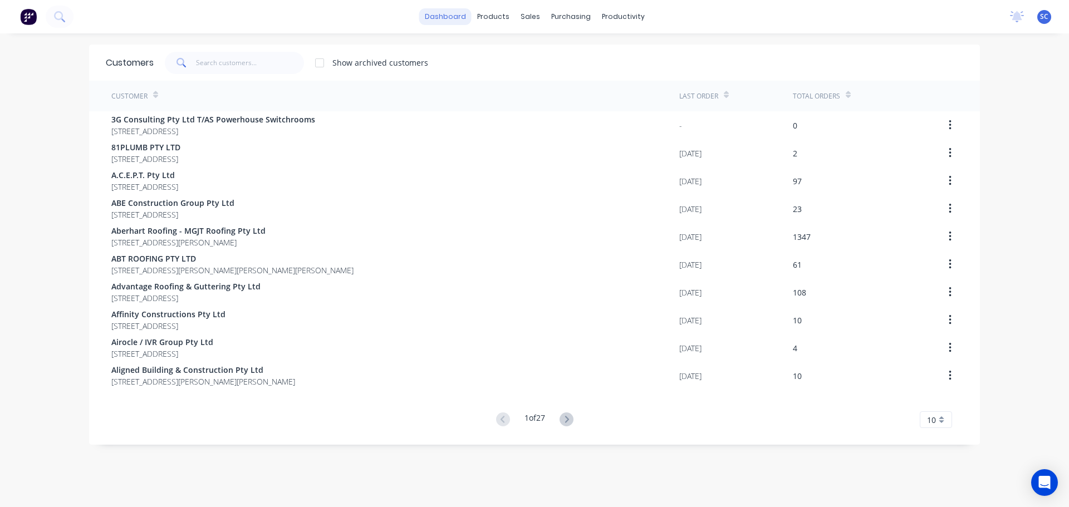
click at [448, 13] on link "dashboard" at bounding box center [445, 16] width 52 height 17
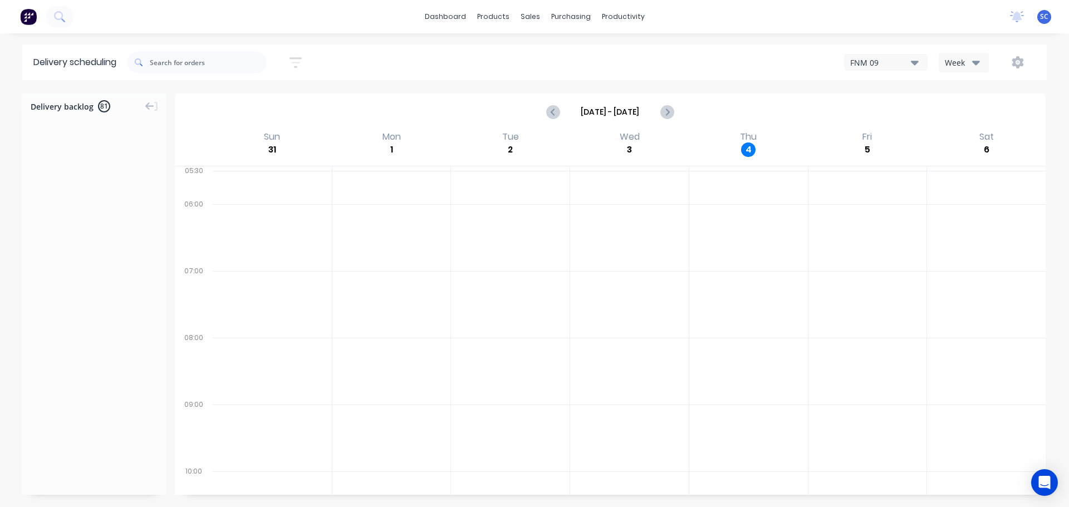
scroll to position [5088, 0]
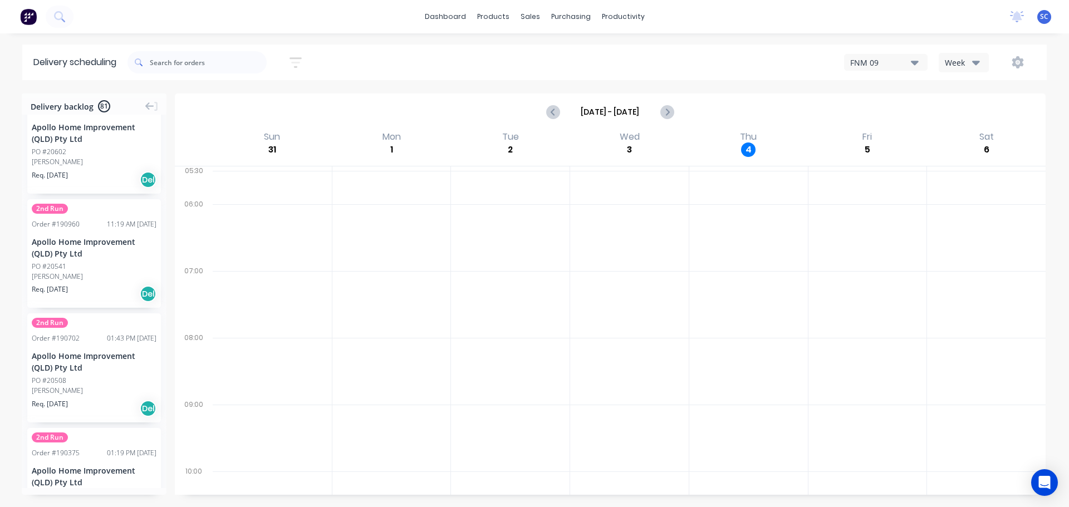
click at [297, 61] on icon "button" at bounding box center [295, 63] width 12 height 14
click at [241, 98] on input "05/09/25 - 05/09/25" at bounding box center [245, 104] width 104 height 17
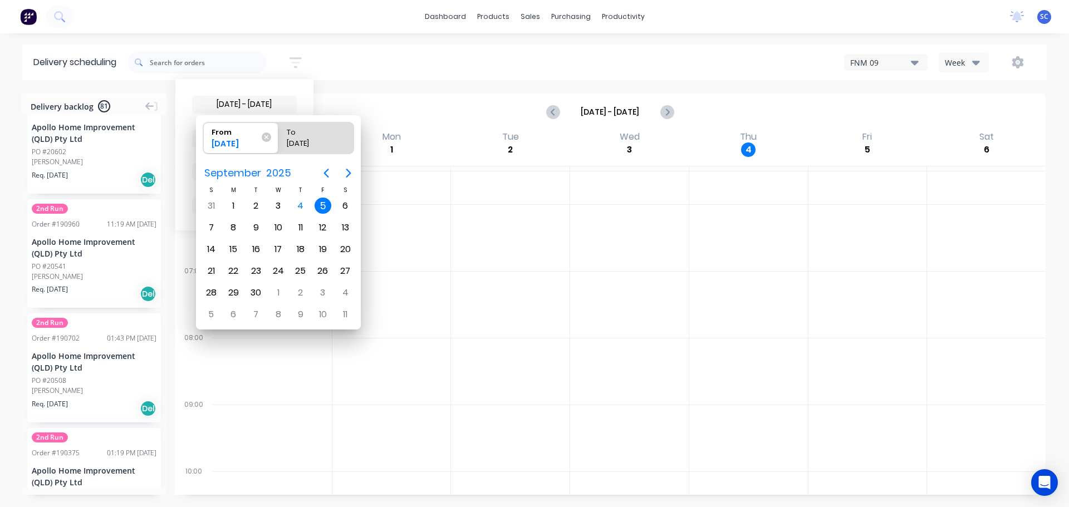
click at [322, 205] on div "5" at bounding box center [322, 206] width 17 height 17
radio input "false"
radio input "true"
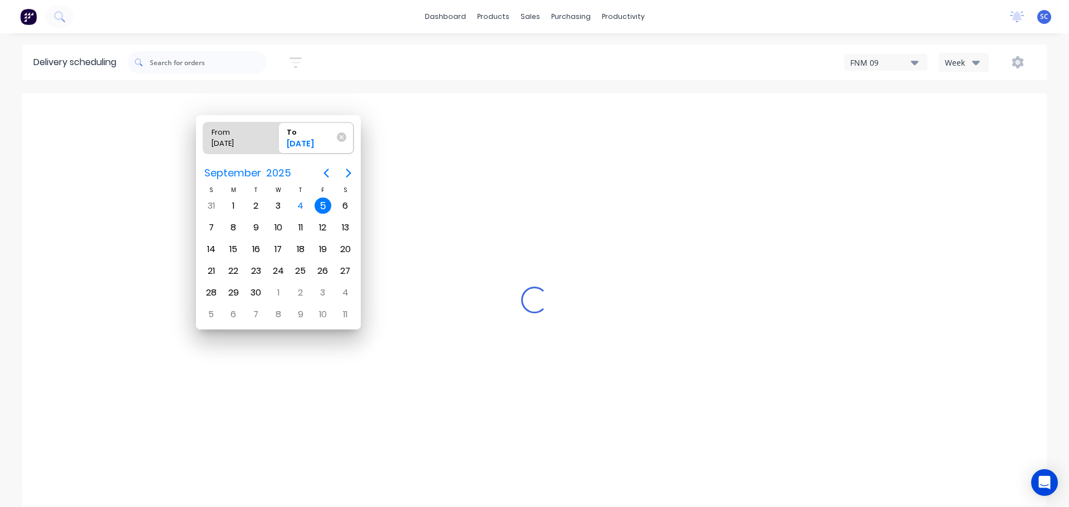
click at [322, 206] on div "5" at bounding box center [322, 206] width 17 height 17
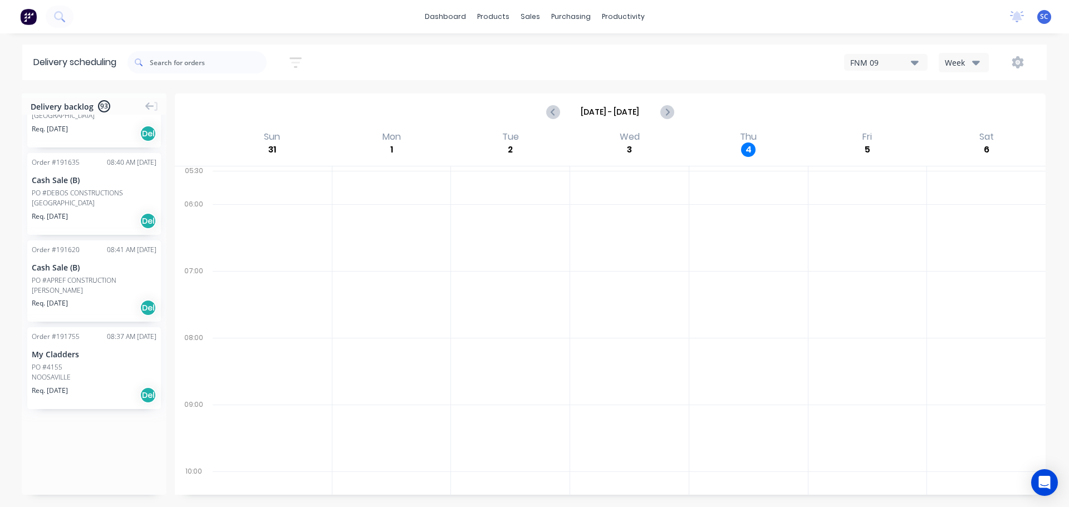
scroll to position [0, 0]
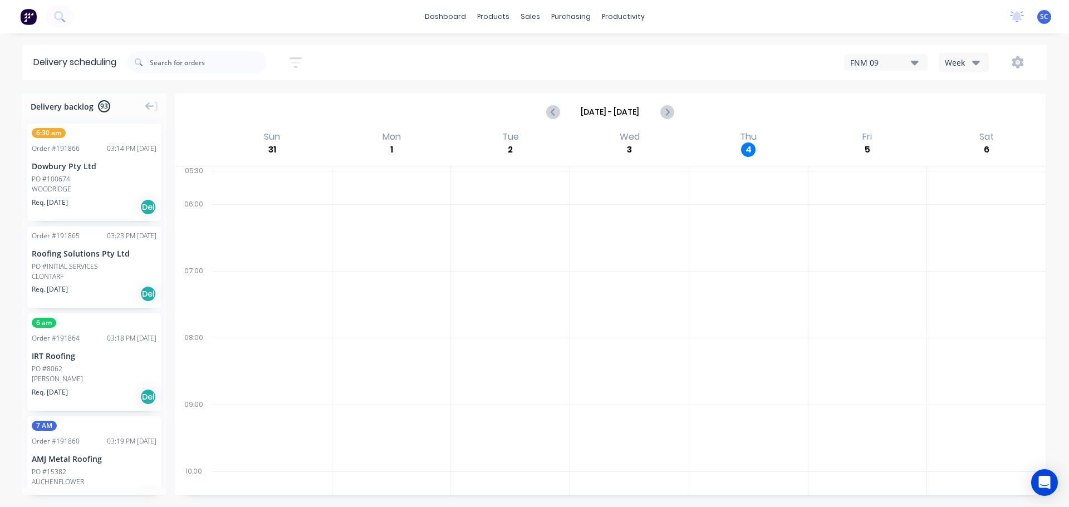
click at [299, 60] on icon "button" at bounding box center [295, 63] width 12 height 14
drag, startPoint x: 244, startPoint y: 101, endPoint x: 254, endPoint y: 114, distance: 16.2
click at [246, 102] on input "05/09/25 - 05/09/25" at bounding box center [245, 104] width 104 height 17
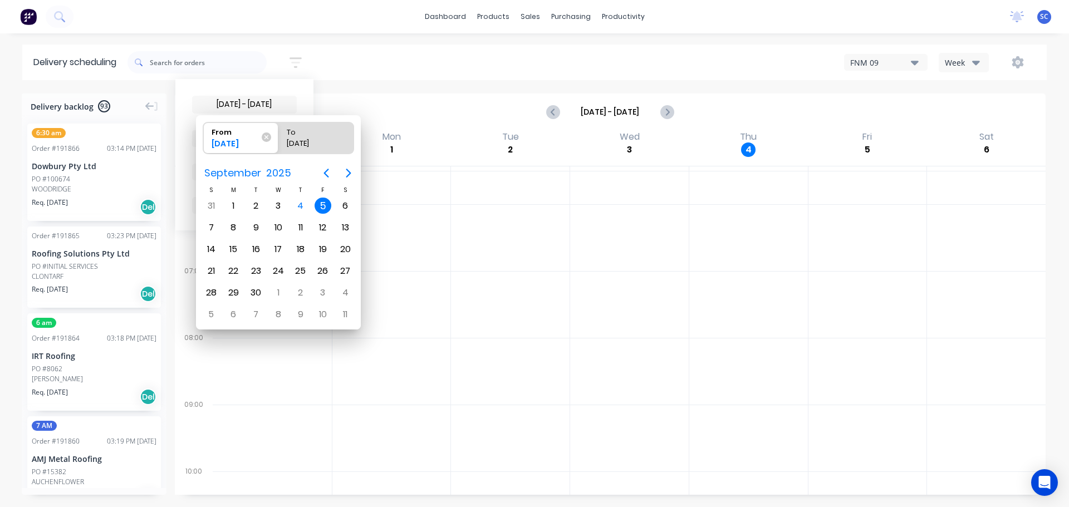
click at [321, 208] on div "5" at bounding box center [322, 206] width 17 height 17
radio input "false"
radio input "true"
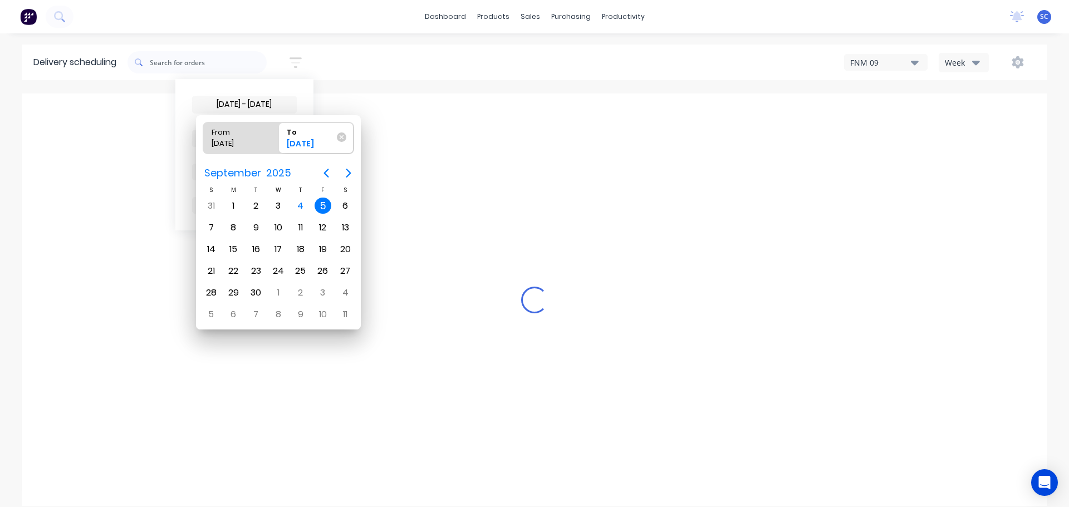
click at [323, 204] on div "5" at bounding box center [322, 206] width 17 height 17
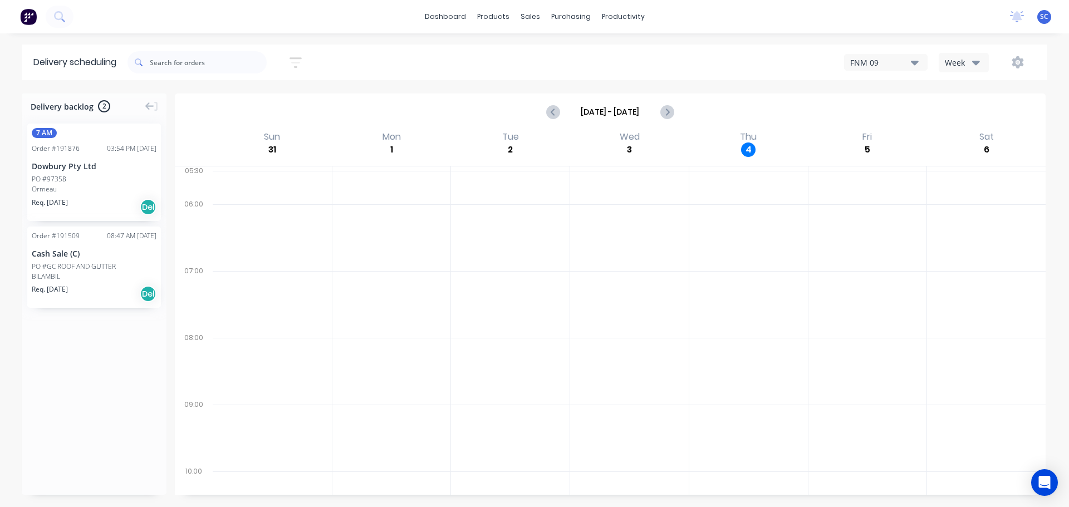
click at [77, 158] on div "7 AM Order # 191876 03:54 PM 04/09/25 Dowbury Pty Ltd PO #97358 Ormeau Req. 05/…" at bounding box center [94, 172] width 134 height 97
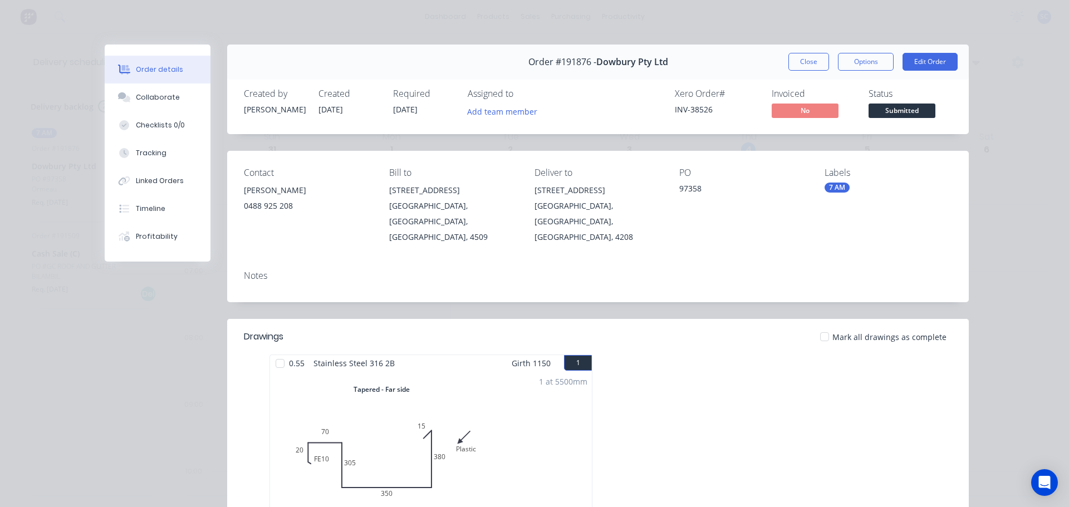
click at [810, 61] on button "Close" at bounding box center [808, 62] width 41 height 18
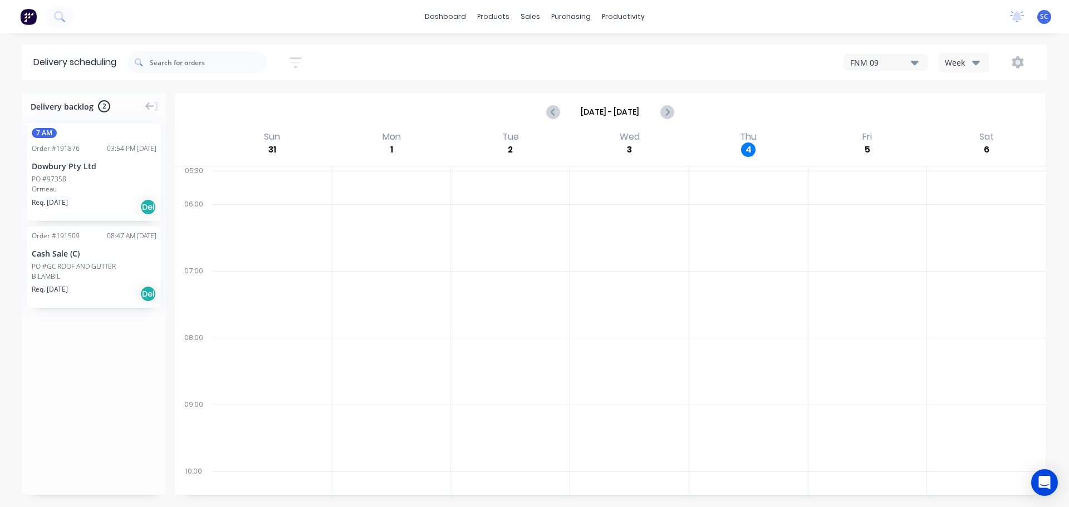
click at [299, 60] on icon "button" at bounding box center [295, 63] width 12 height 14
click at [245, 102] on input "05/09/25 - 05/09/25" at bounding box center [245, 104] width 104 height 17
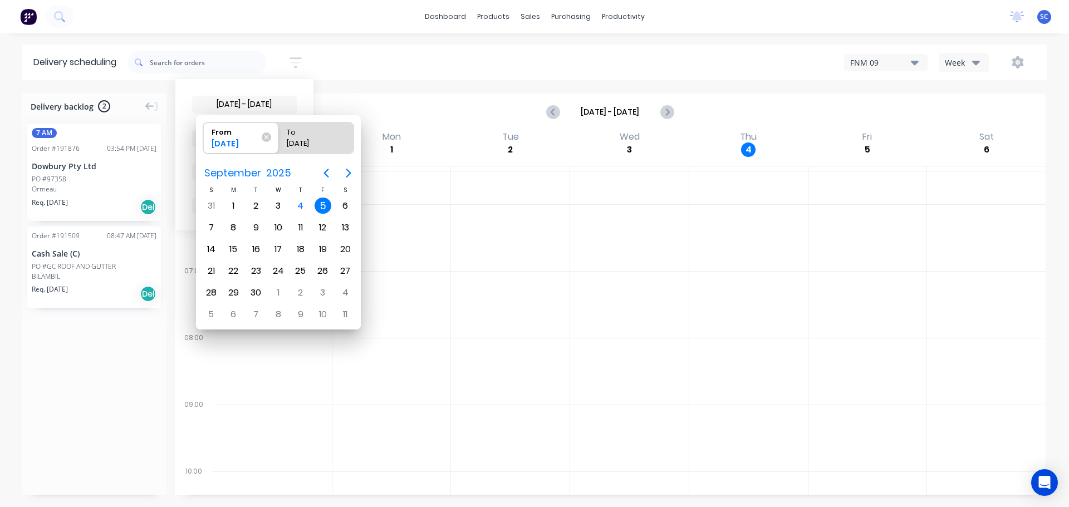
click at [323, 206] on div "5" at bounding box center [322, 206] width 17 height 17
radio input "false"
radio input "true"
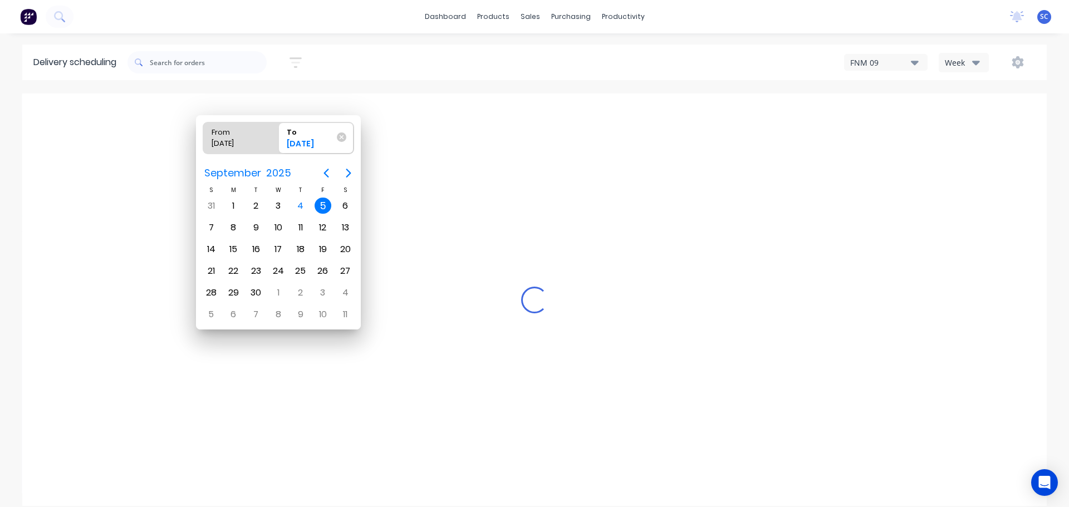
click at [323, 205] on div "5" at bounding box center [322, 206] width 17 height 17
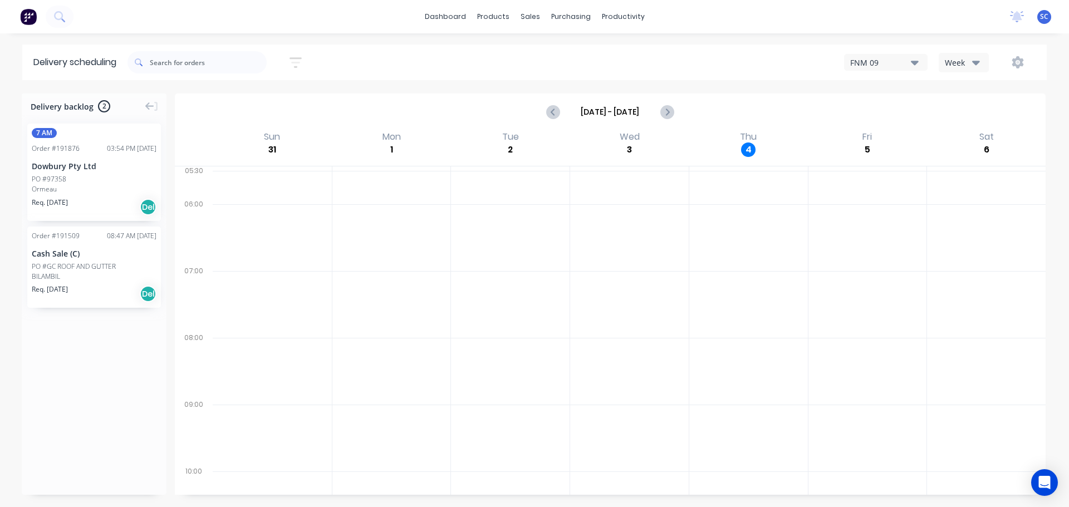
click at [972, 63] on icon "button" at bounding box center [976, 62] width 8 height 12
click at [973, 114] on div "Vehicle" at bounding box center [994, 114] width 110 height 22
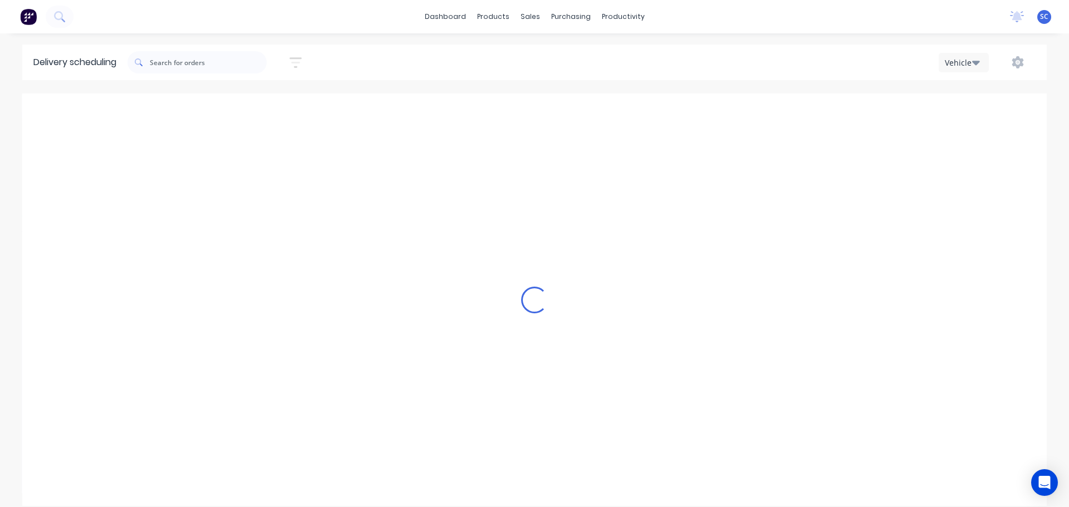
scroll to position [0, 1]
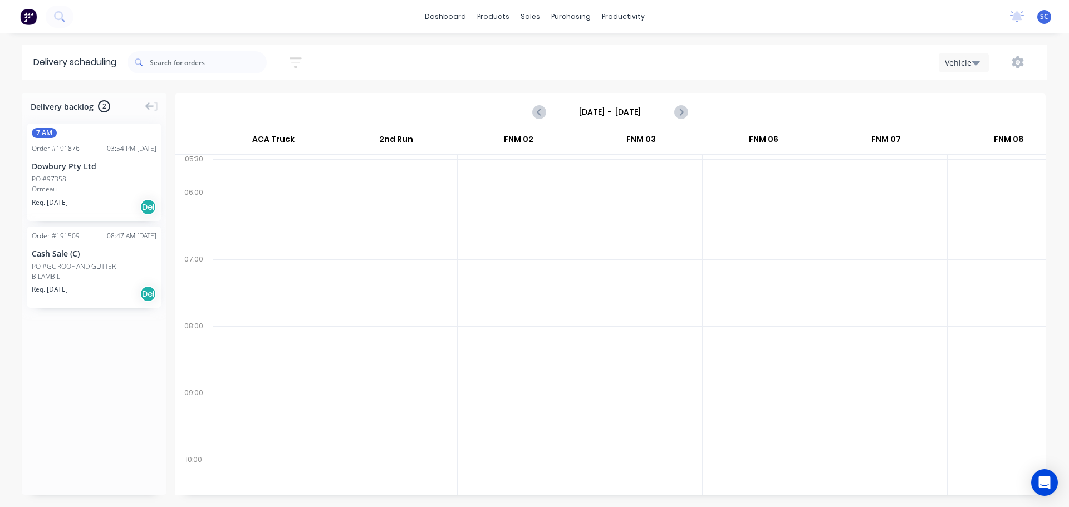
click at [597, 111] on input "Sunday - 31/08/25" at bounding box center [610, 112] width 110 height 17
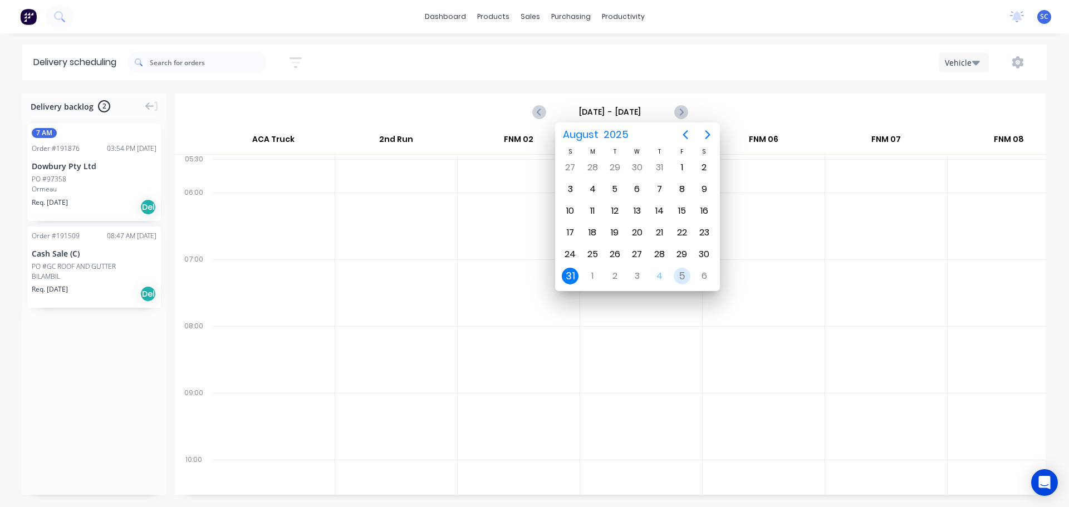
click at [683, 275] on div "5" at bounding box center [681, 276] width 17 height 17
type input "Friday - 05/09/25"
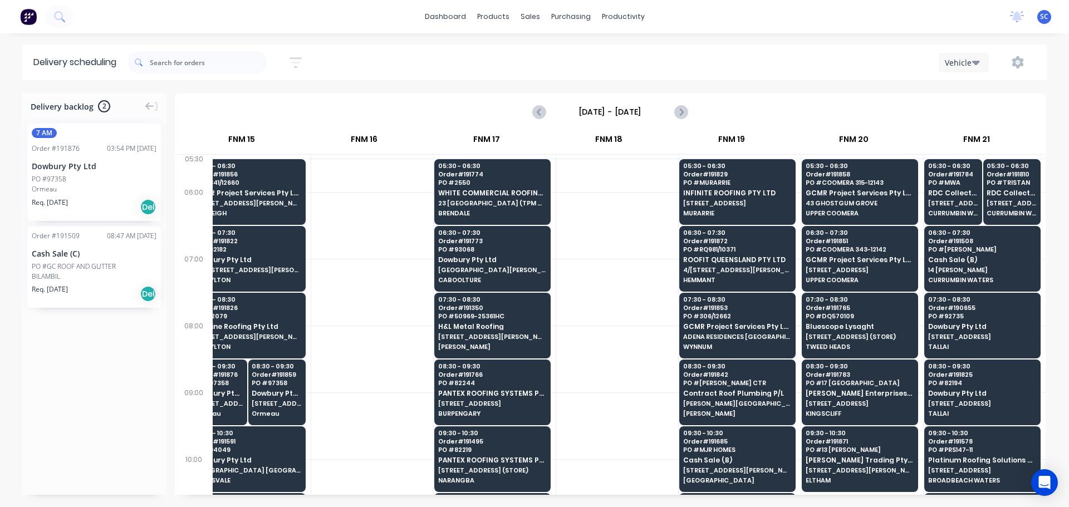
scroll to position [0, 1502]
click at [302, 61] on icon "button" at bounding box center [295, 63] width 12 height 14
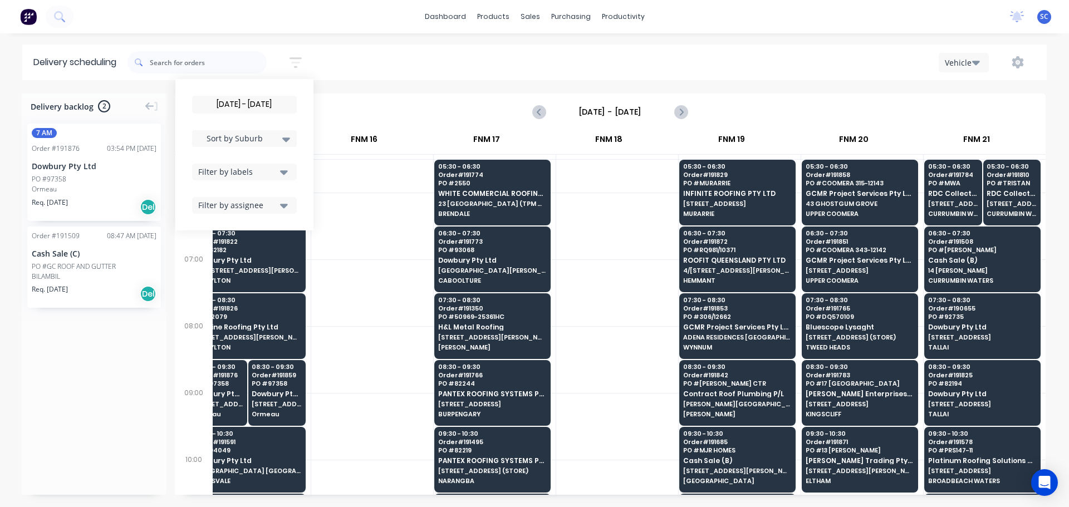
click at [234, 102] on input "05/09/25 - 05/09/25" at bounding box center [245, 104] width 104 height 17
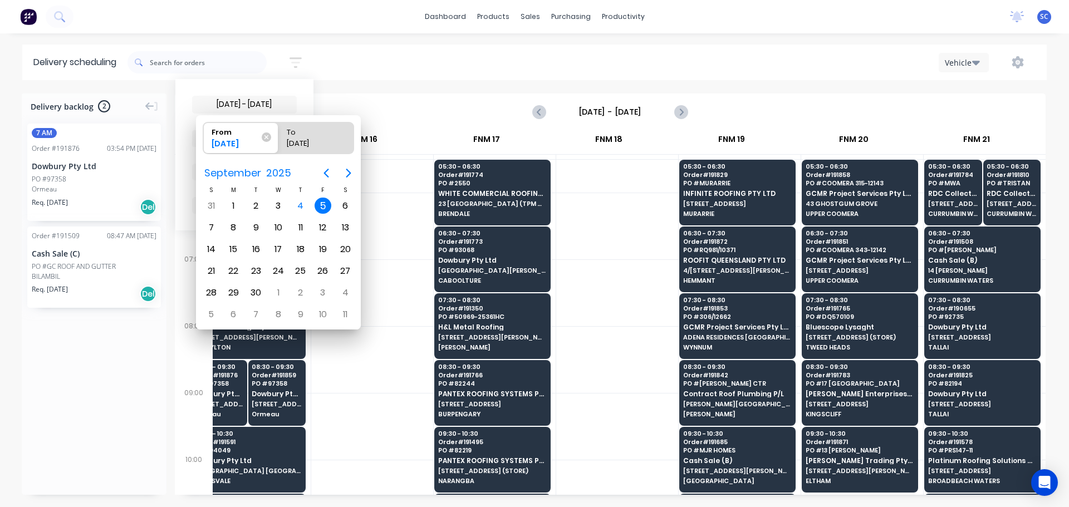
click at [322, 203] on div "5" at bounding box center [322, 206] width 17 height 17
radio input "false"
radio input "true"
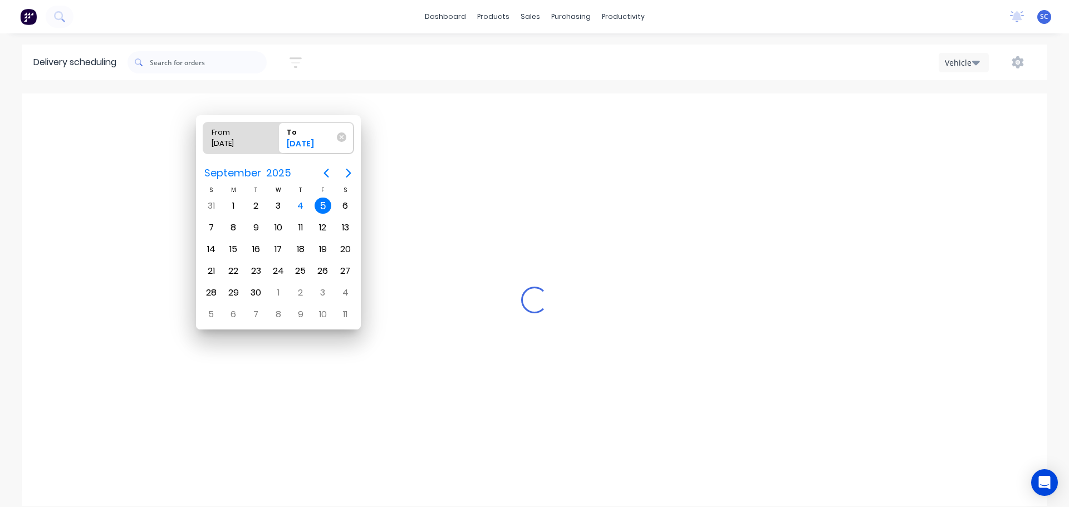
click at [322, 203] on div "5" at bounding box center [322, 206] width 17 height 17
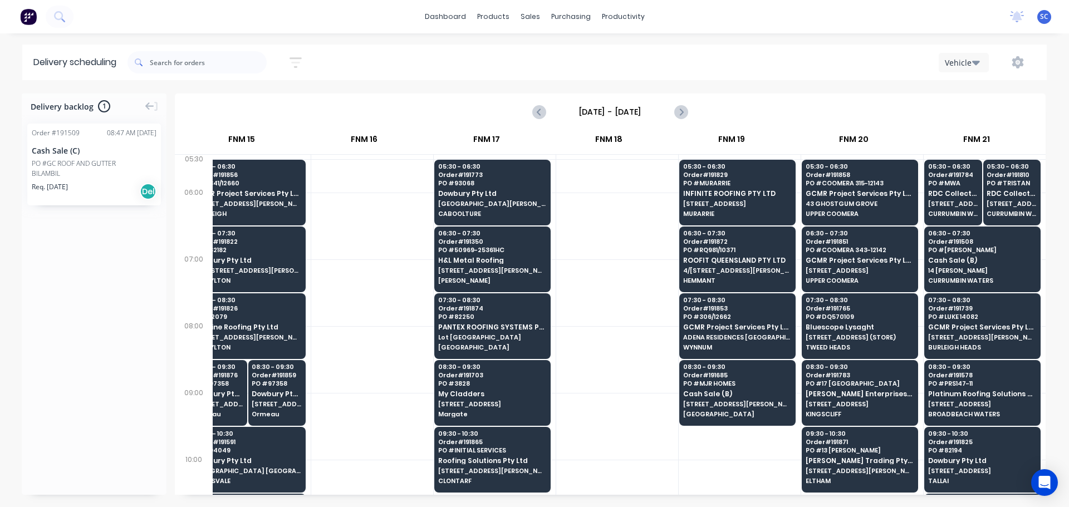
click at [578, 109] on input "Friday - 05/09/25" at bounding box center [610, 112] width 110 height 17
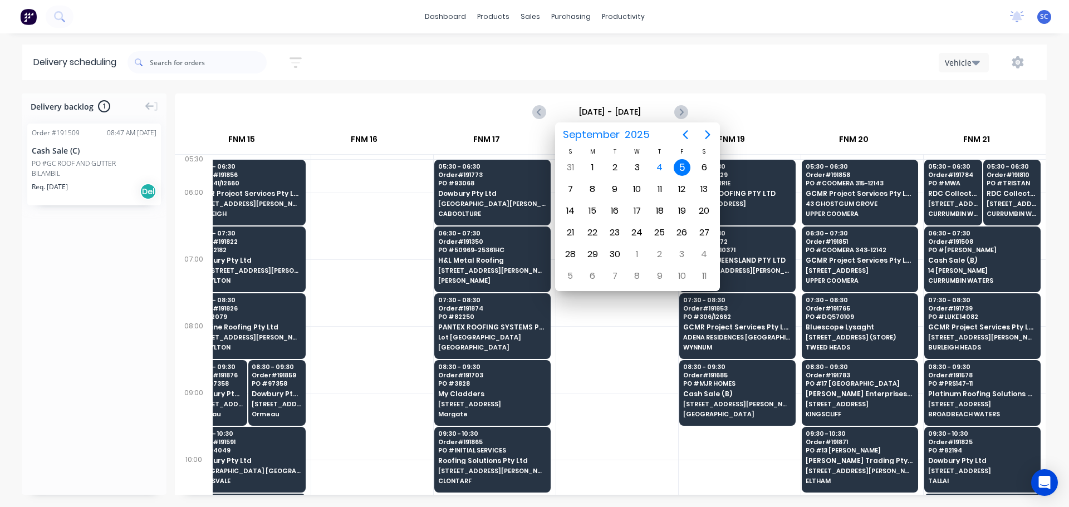
click at [684, 166] on div "5" at bounding box center [681, 167] width 17 height 17
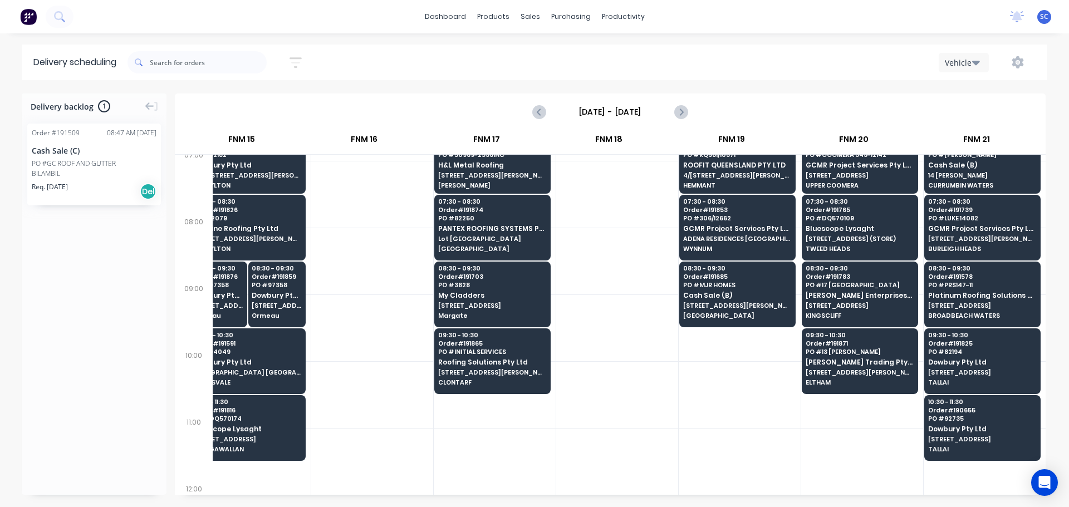
scroll to position [111, 1502]
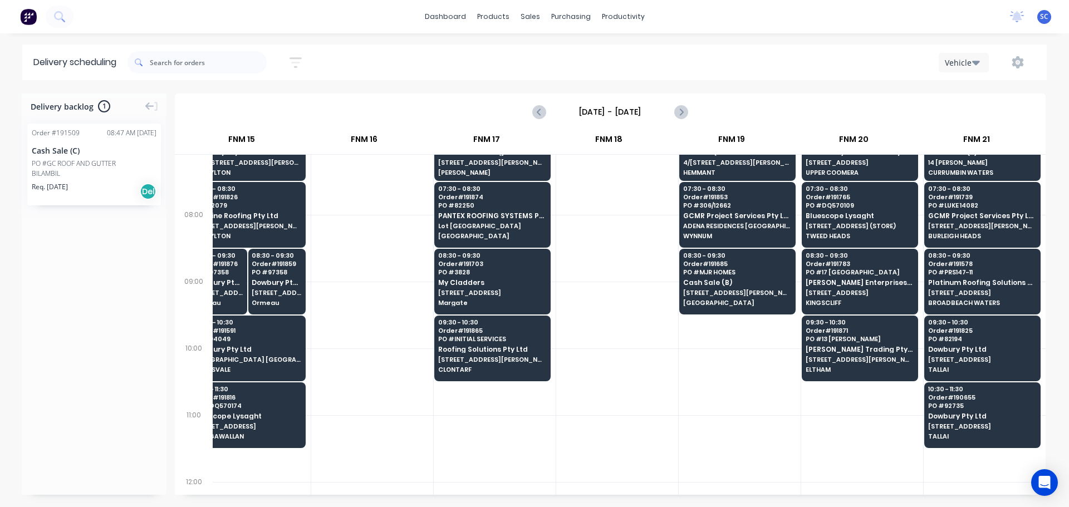
click at [616, 495] on div "Delivery backlog 1 Order # 191509 08:47 AM 03/09/25 Cash Sale (C) PO #GC ROOF A…" at bounding box center [534, 300] width 1069 height 412
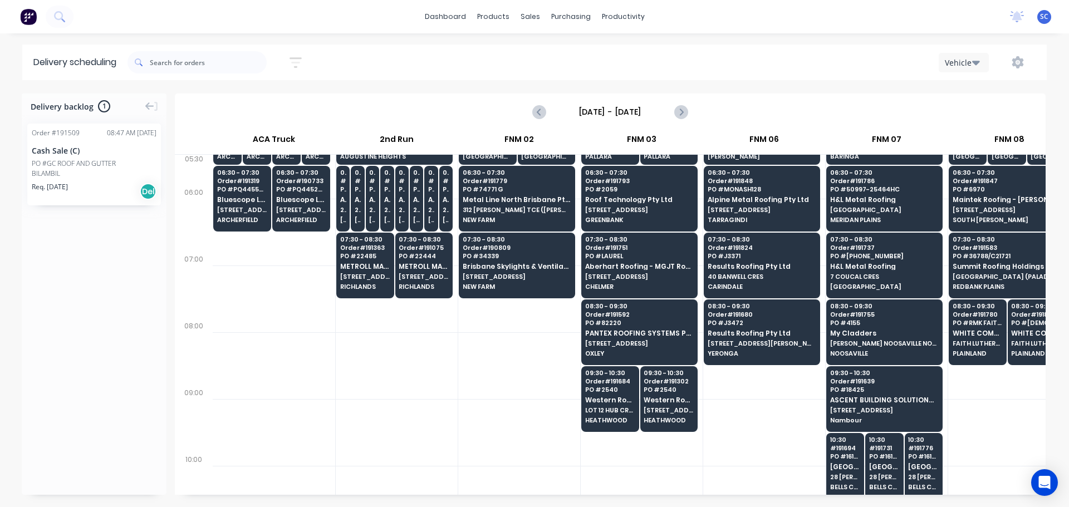
scroll to position [0, 0]
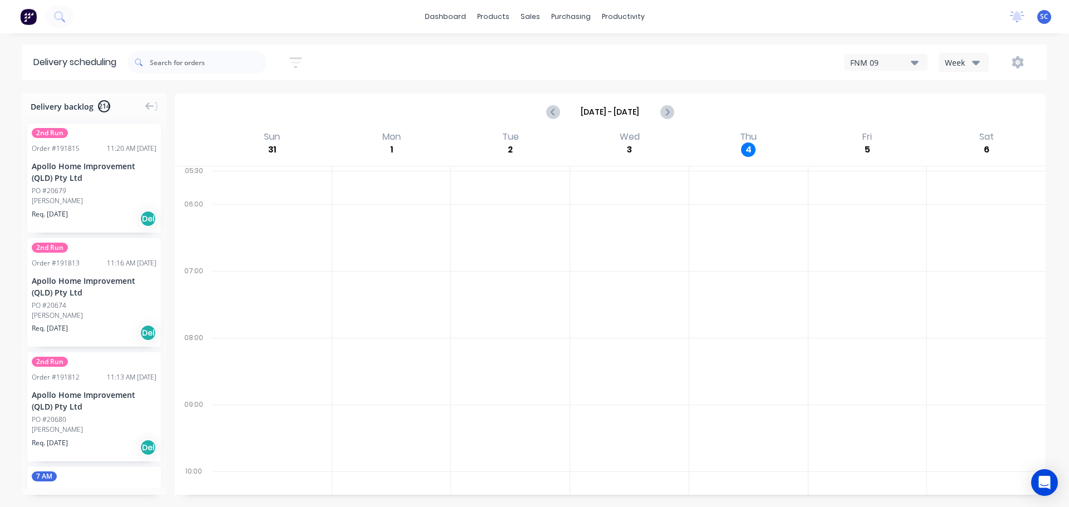
click at [298, 64] on icon "button" at bounding box center [295, 63] width 12 height 14
drag, startPoint x: 270, startPoint y: 104, endPoint x: 269, endPoint y: 114, distance: 10.0
click at [269, 105] on input at bounding box center [245, 104] width 104 height 17
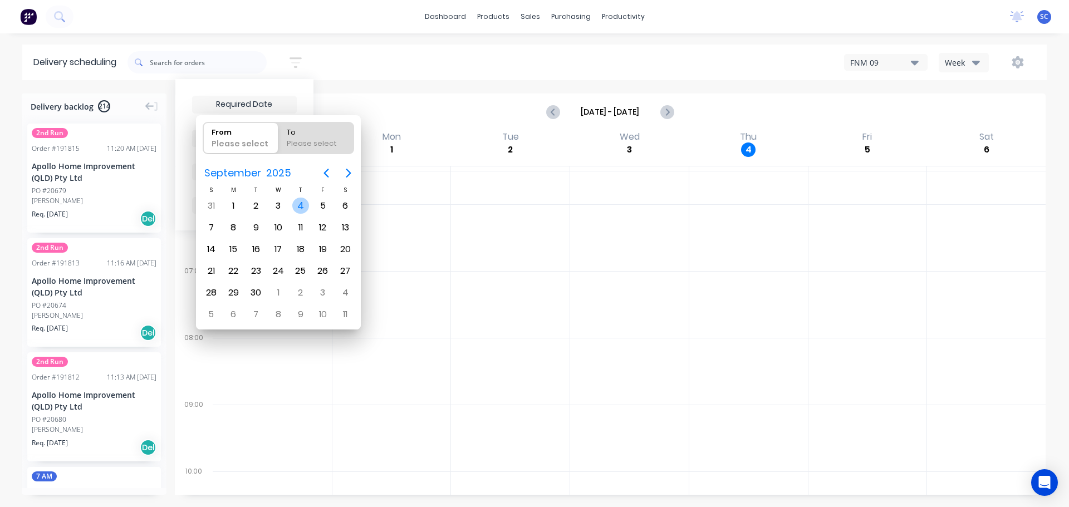
click at [301, 207] on div "4" at bounding box center [300, 206] width 17 height 17
type input "[DATE]"
radio input "false"
radio input "true"
click at [299, 207] on div "4" at bounding box center [300, 206] width 17 height 17
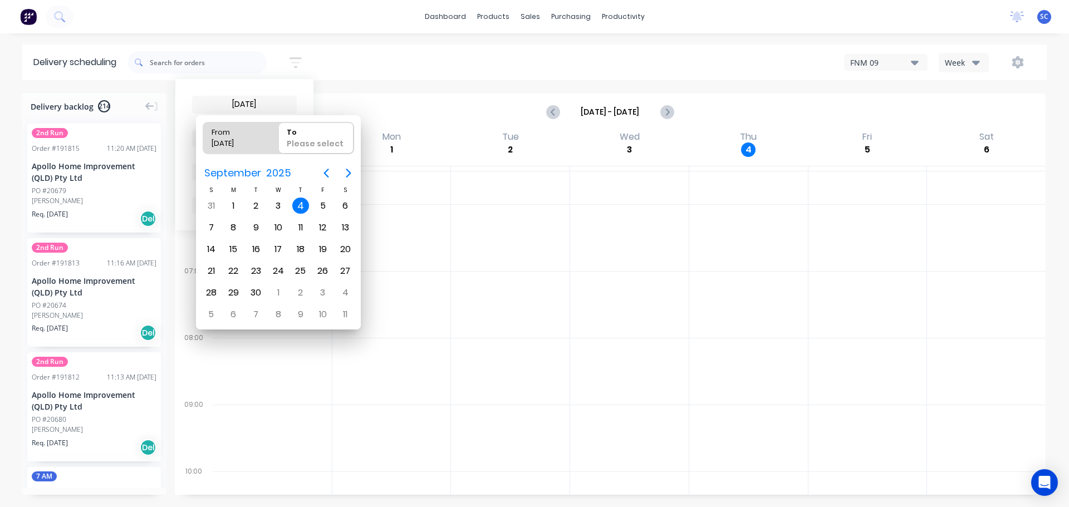
type input "04/09/25 - 04/09/25"
